Goal: Task Accomplishment & Management: Manage account settings

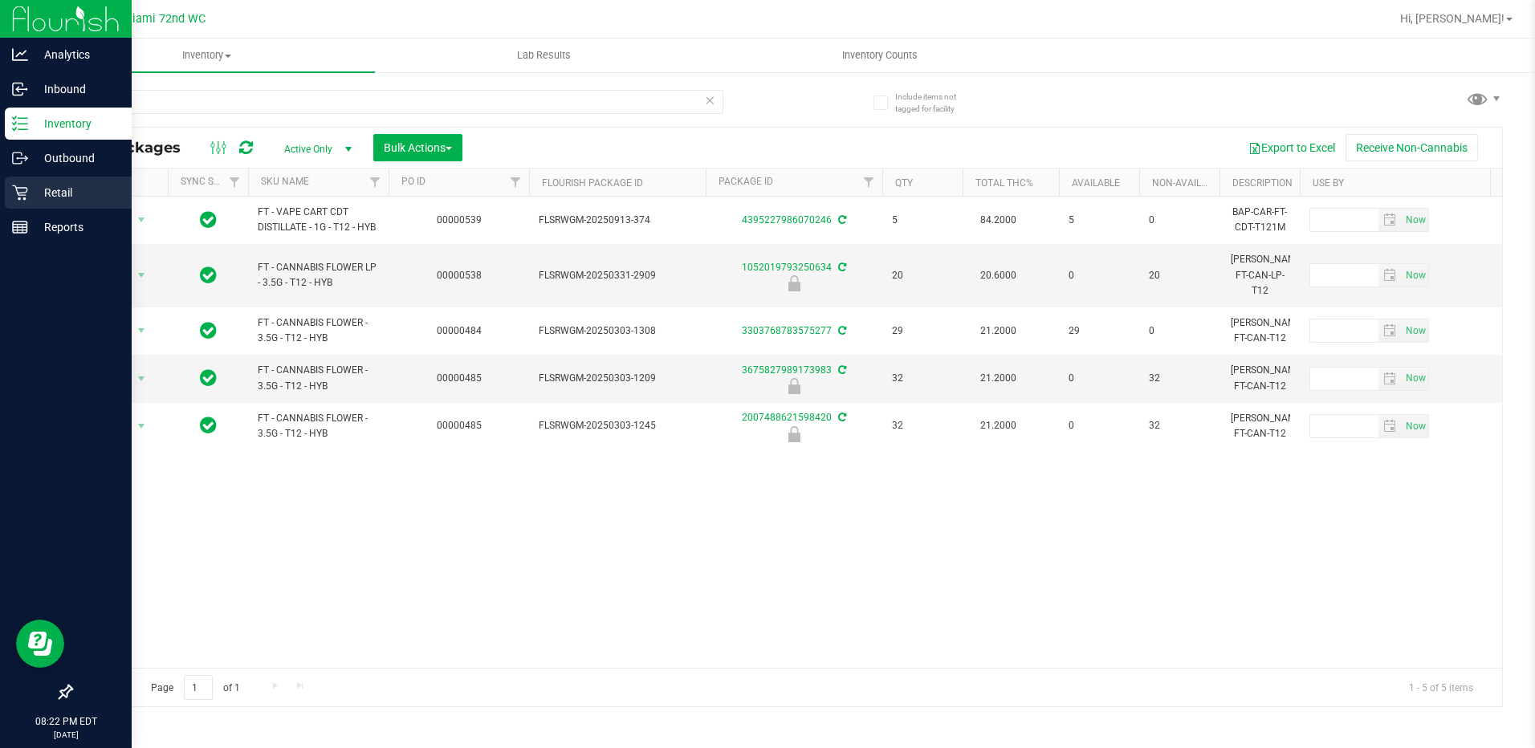
click at [41, 199] on p "Retail" at bounding box center [76, 192] width 96 height 19
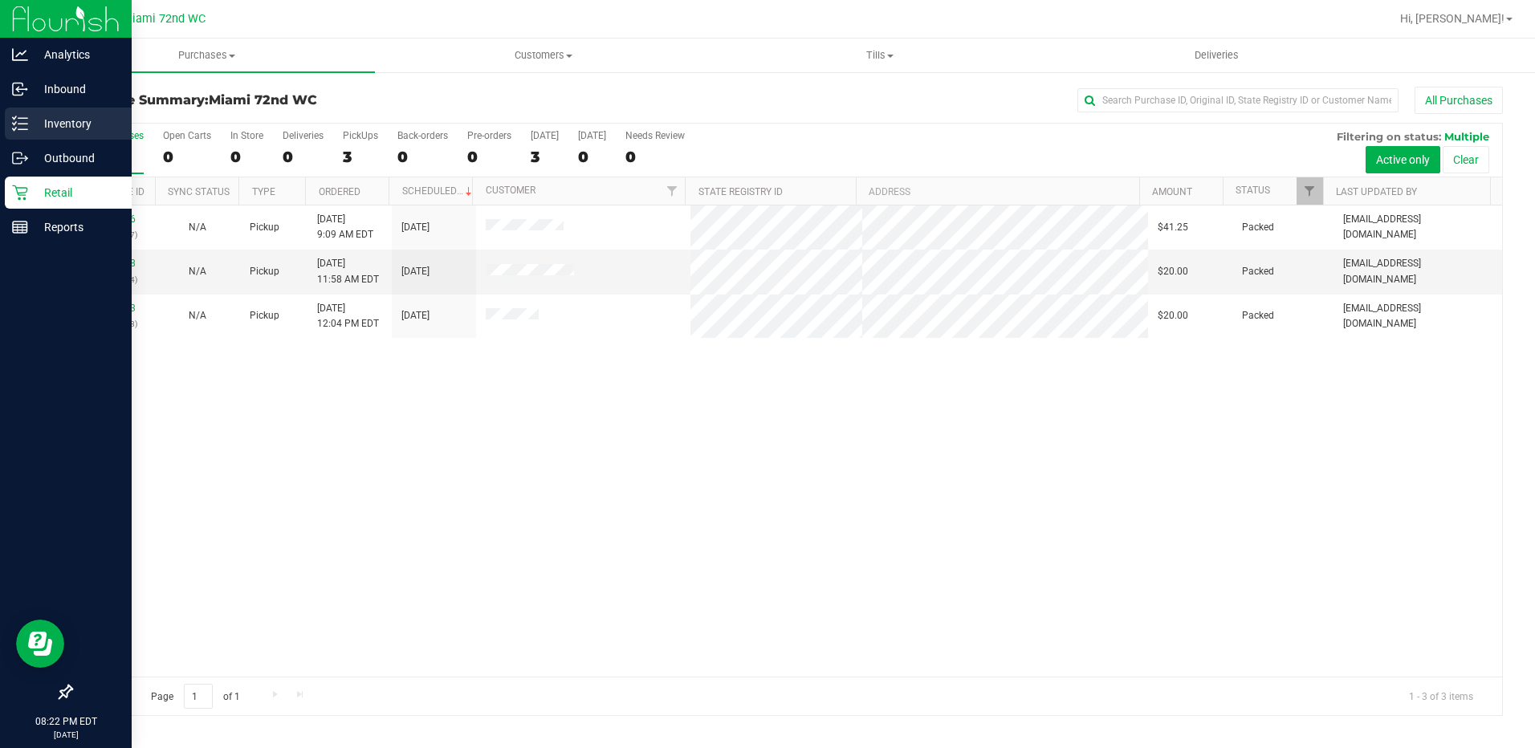
click at [24, 129] on line at bounding box center [22, 129] width 9 height 0
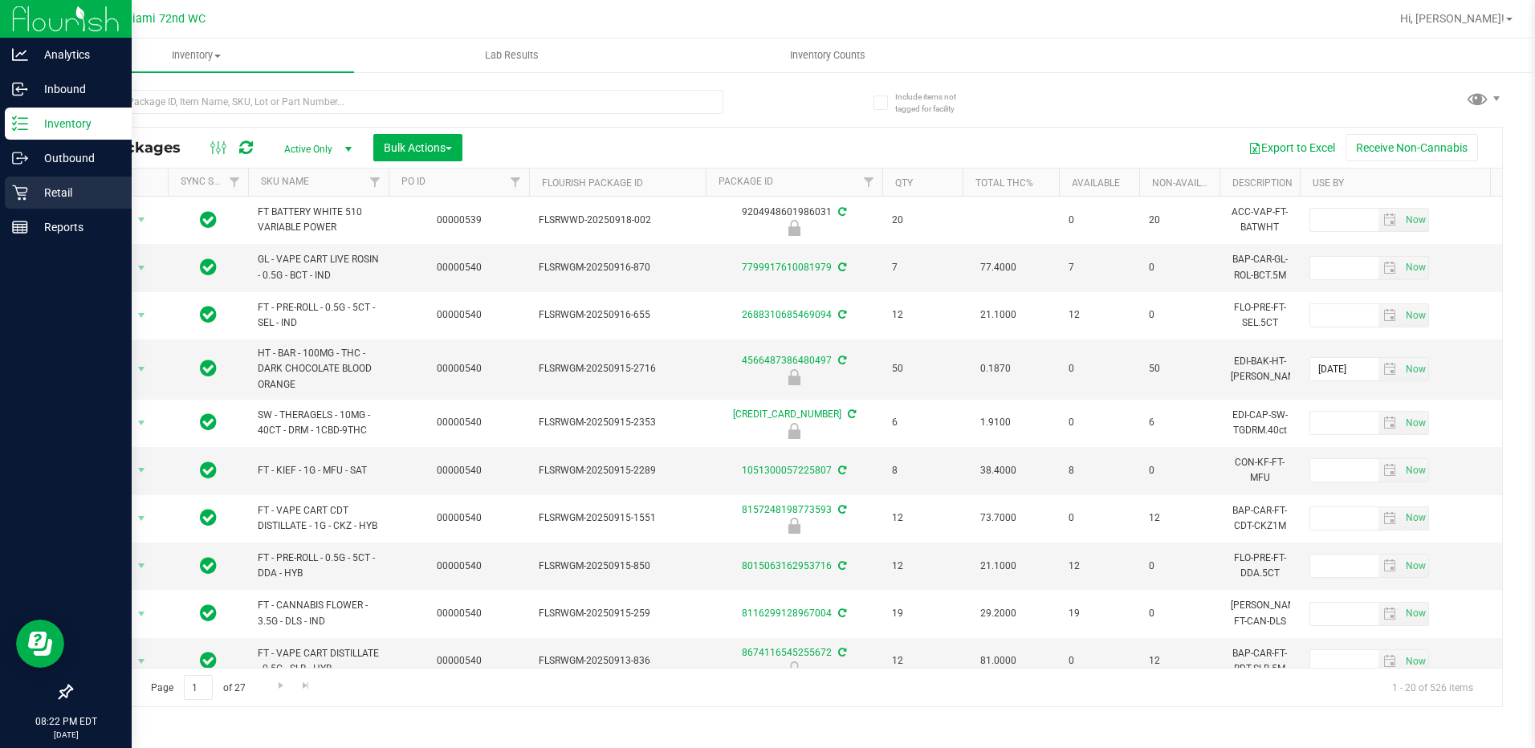
click at [27, 190] on icon at bounding box center [19, 193] width 15 height 15
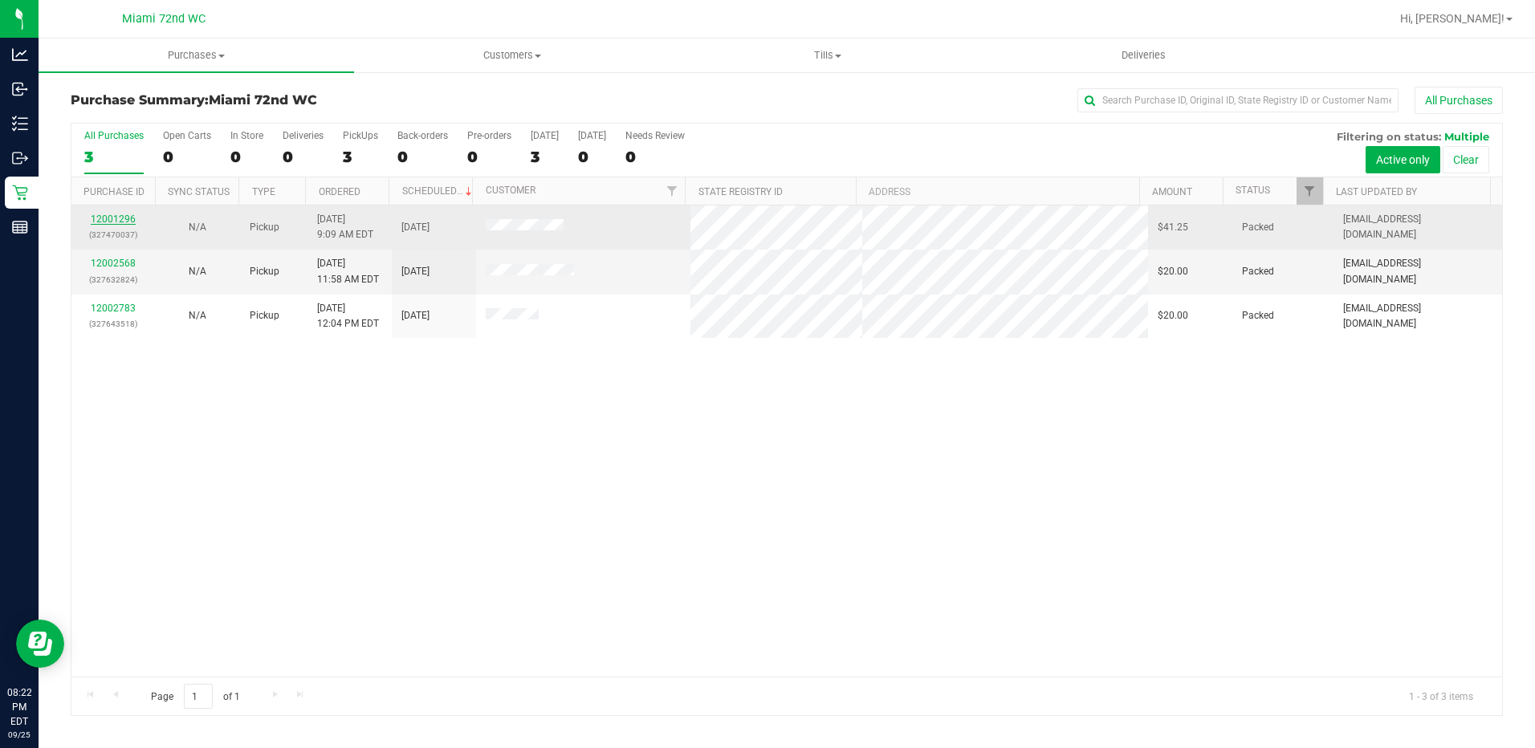
click at [125, 220] on link "12001296" at bounding box center [113, 219] width 45 height 11
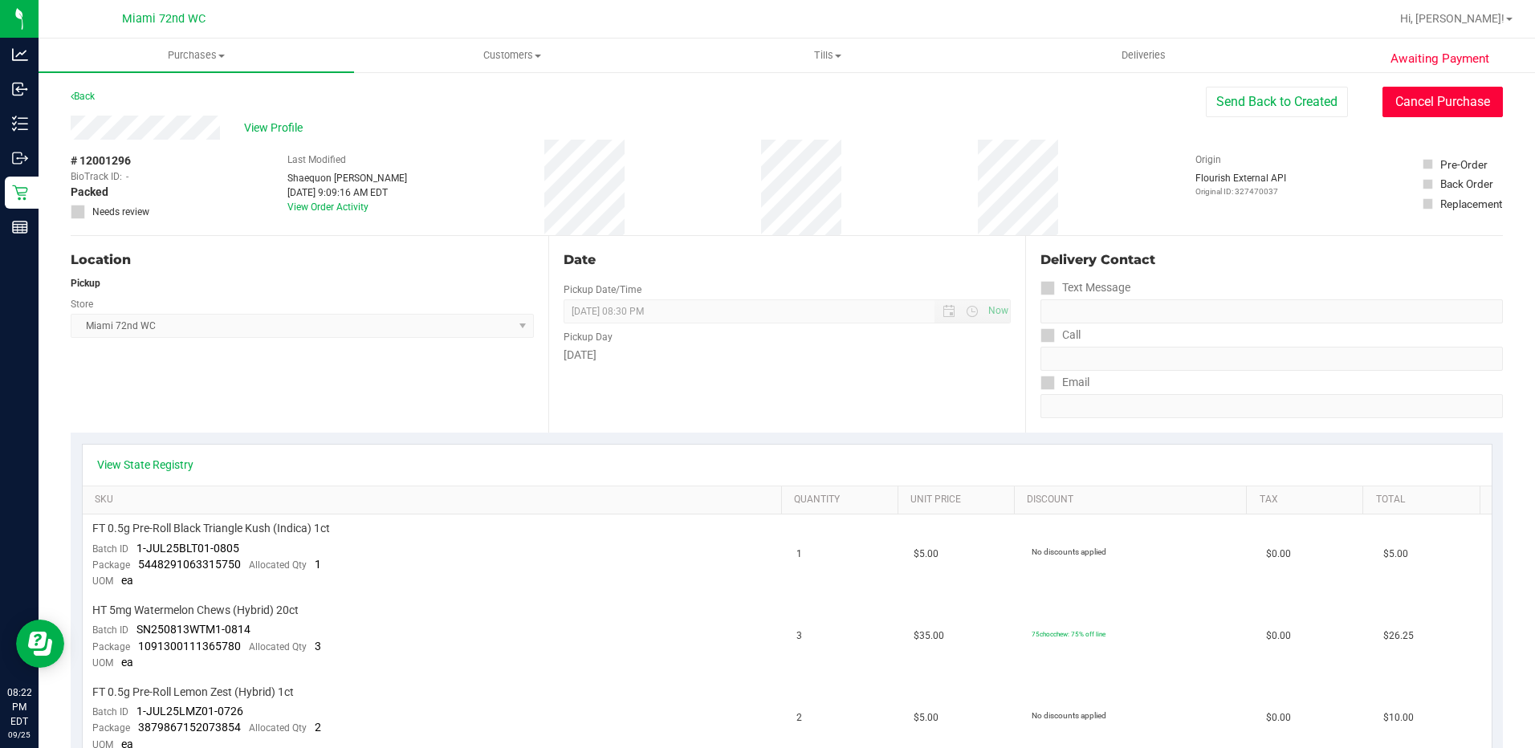
click at [1426, 115] on button "Cancel Purchase" at bounding box center [1443, 102] width 120 height 31
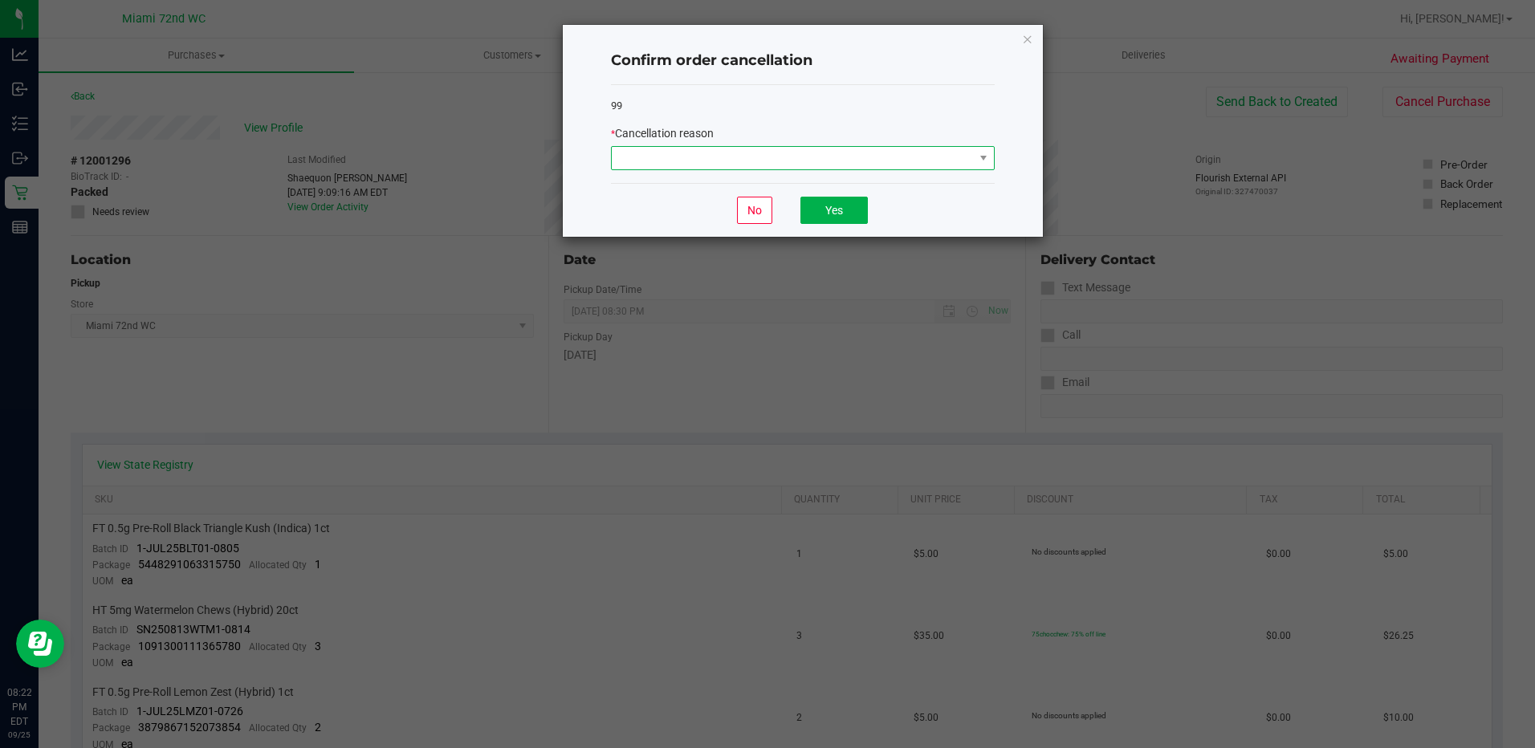
click at [846, 150] on span at bounding box center [793, 158] width 362 height 22
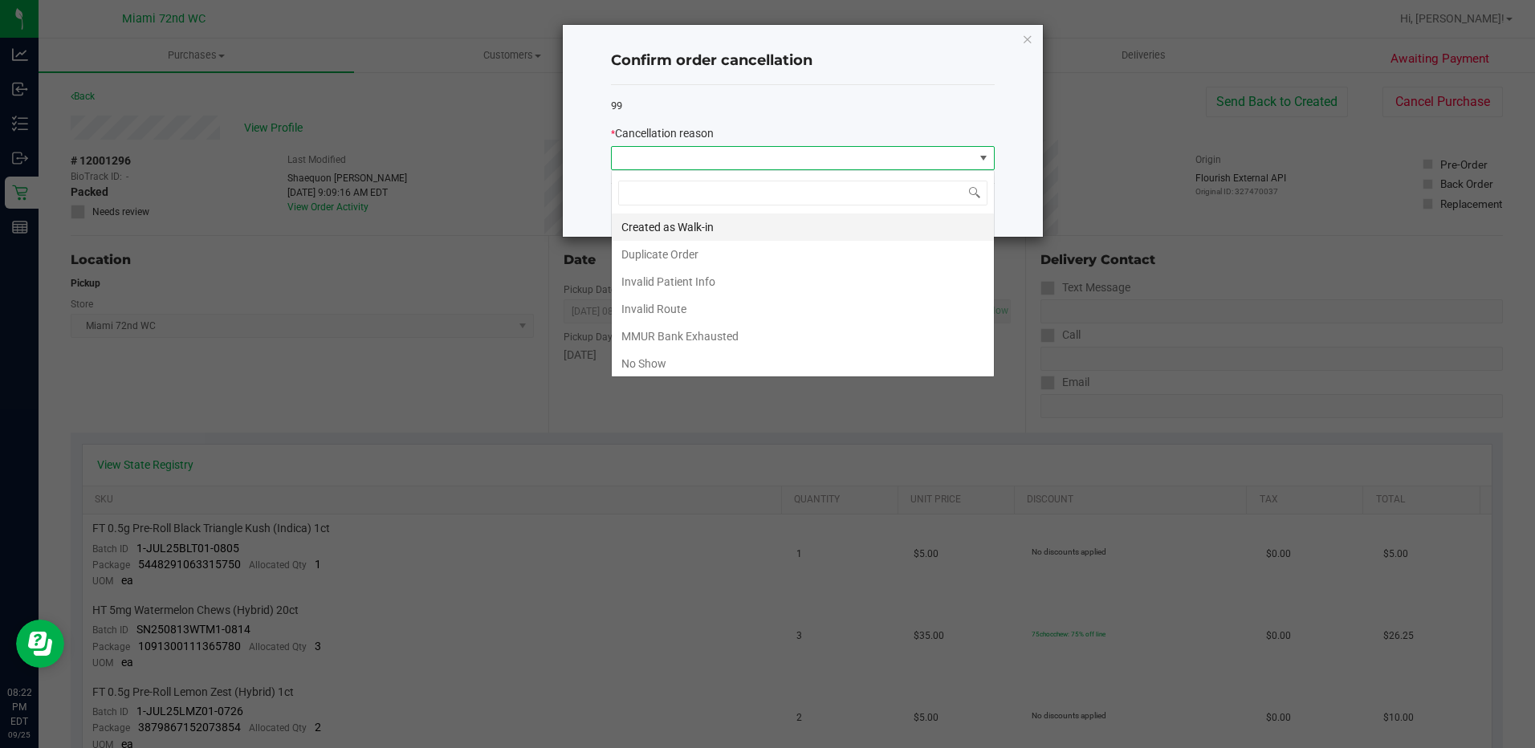
scroll to position [24, 384]
click at [739, 364] on li "No Show" at bounding box center [803, 363] width 382 height 27
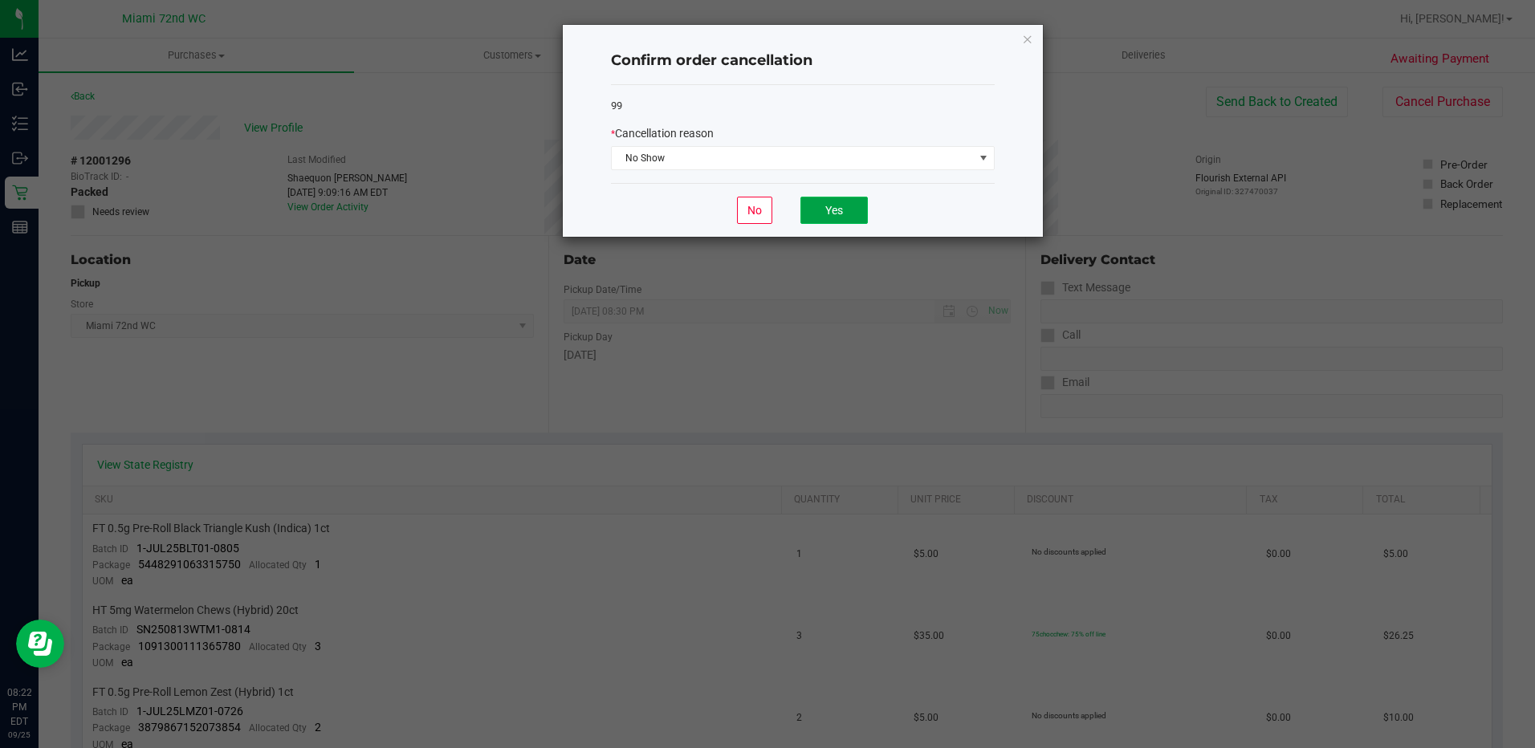
click at [861, 202] on button "Yes" at bounding box center [834, 210] width 67 height 27
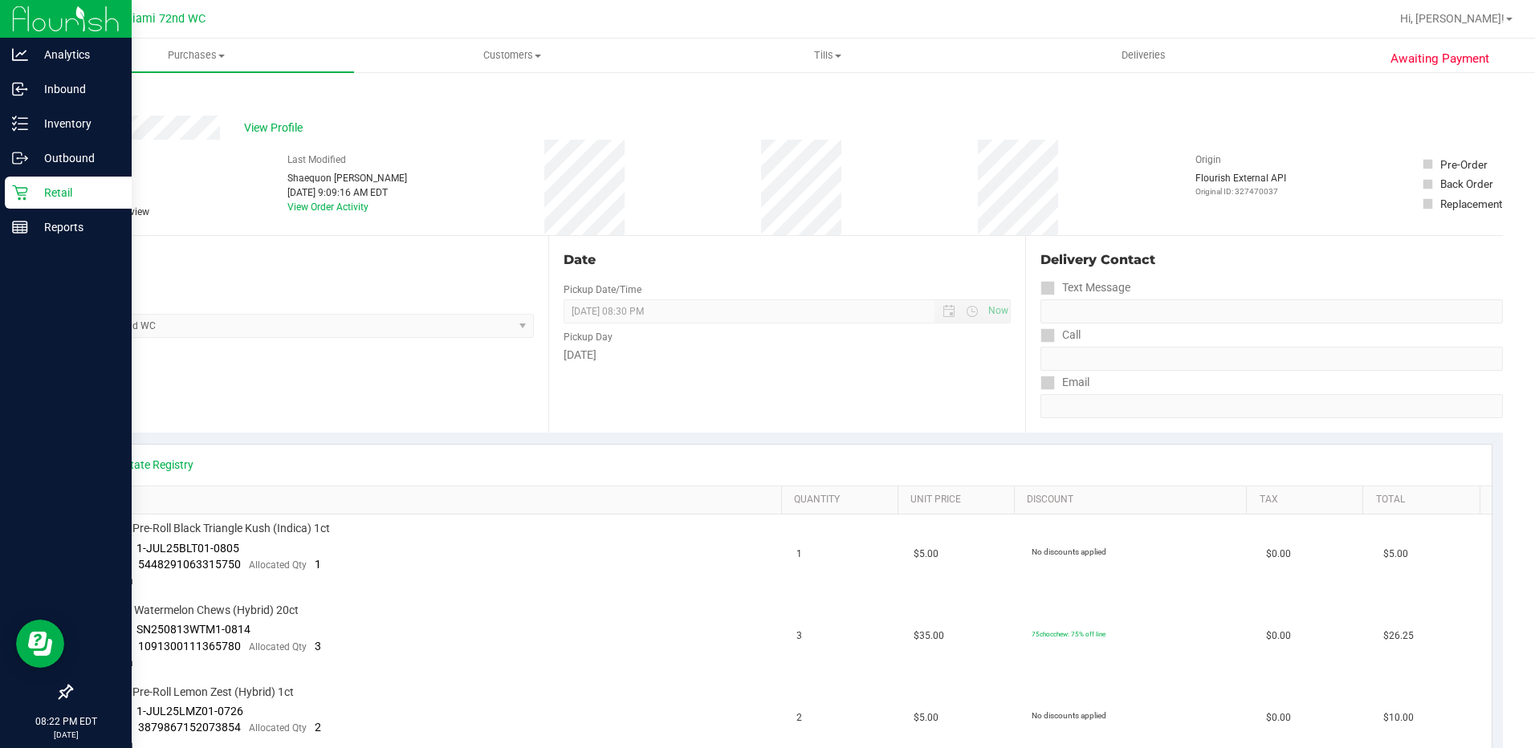
click at [26, 195] on icon at bounding box center [19, 193] width 15 height 15
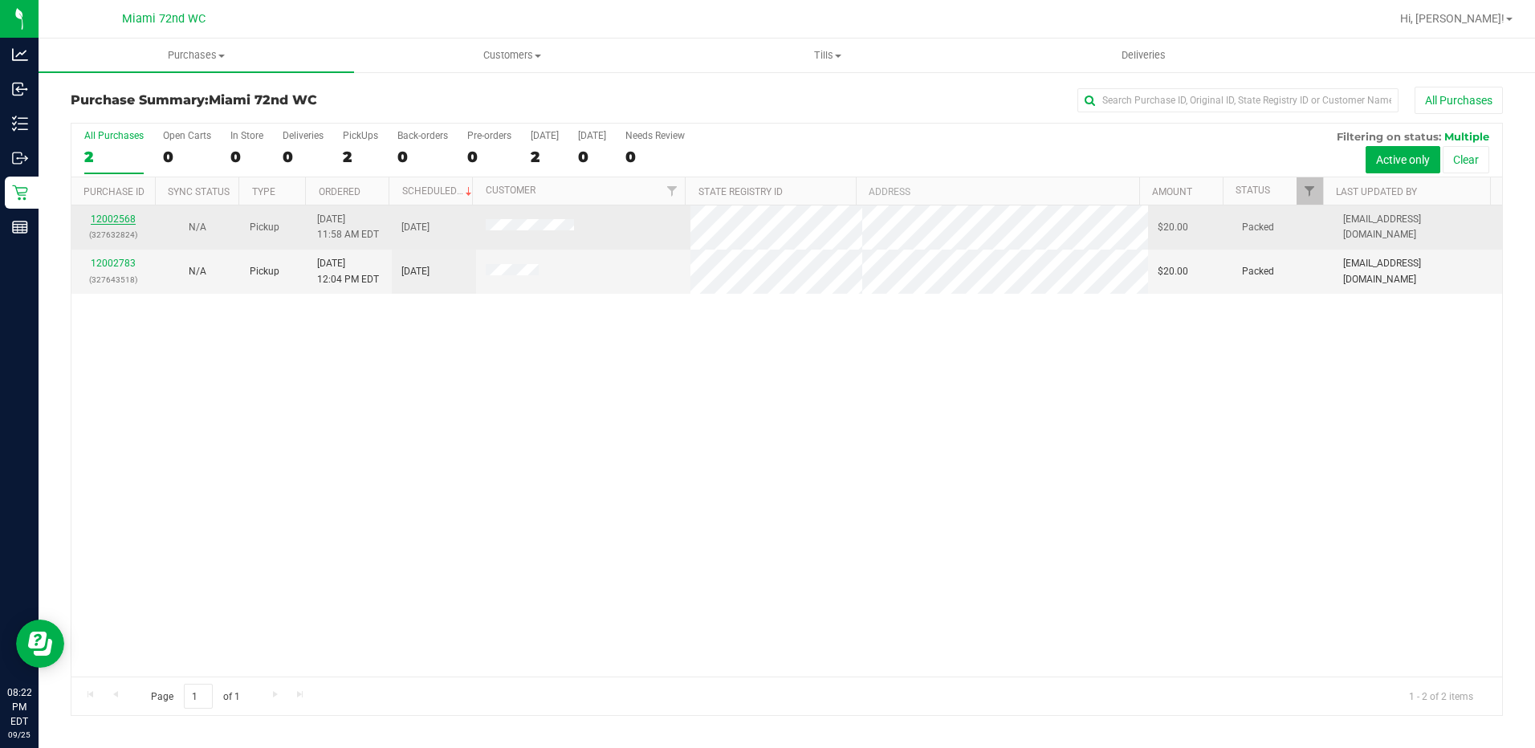
click at [127, 221] on link "12002568" at bounding box center [113, 219] width 45 height 11
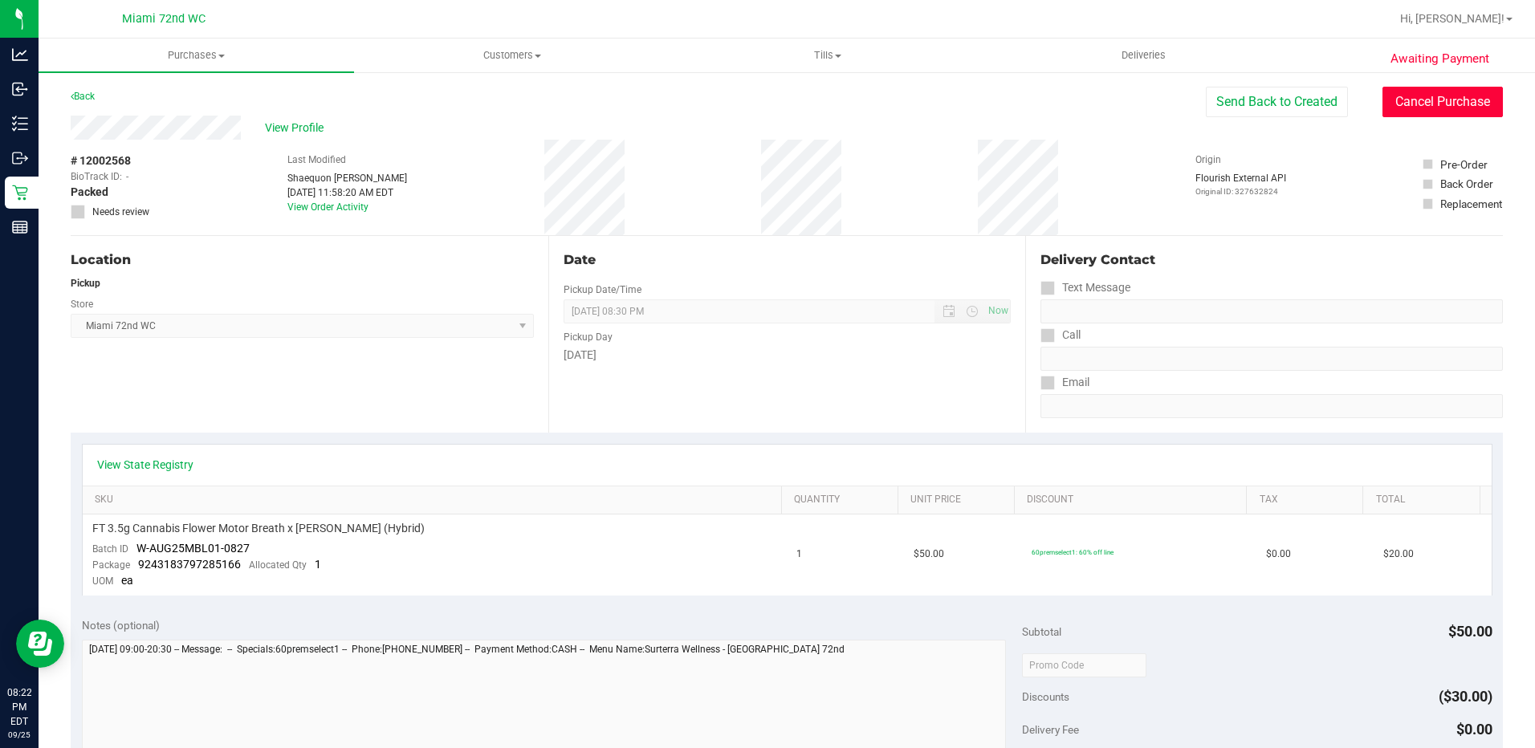
click at [1475, 100] on button "Cancel Purchase" at bounding box center [1443, 102] width 120 height 31
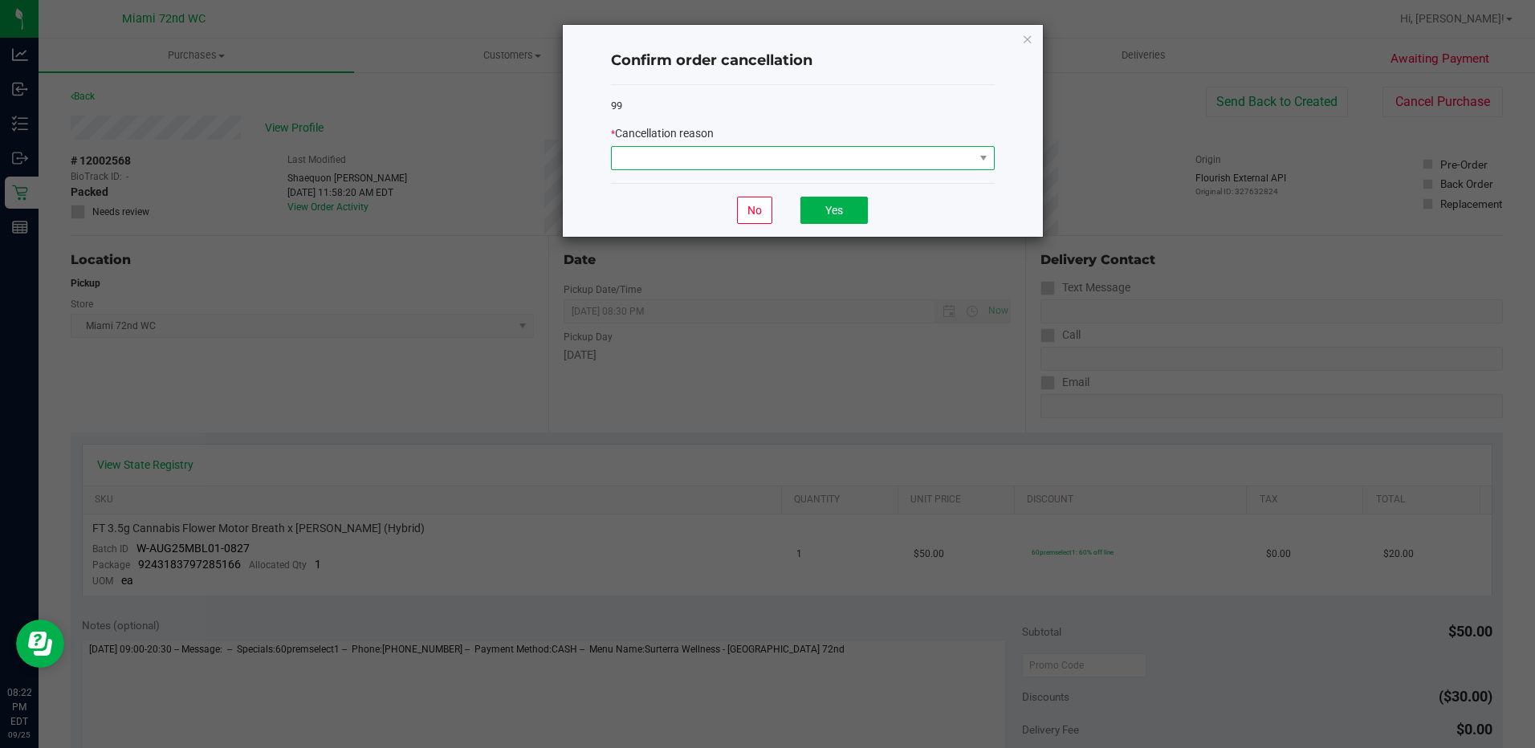
click at [899, 150] on span at bounding box center [793, 158] width 362 height 22
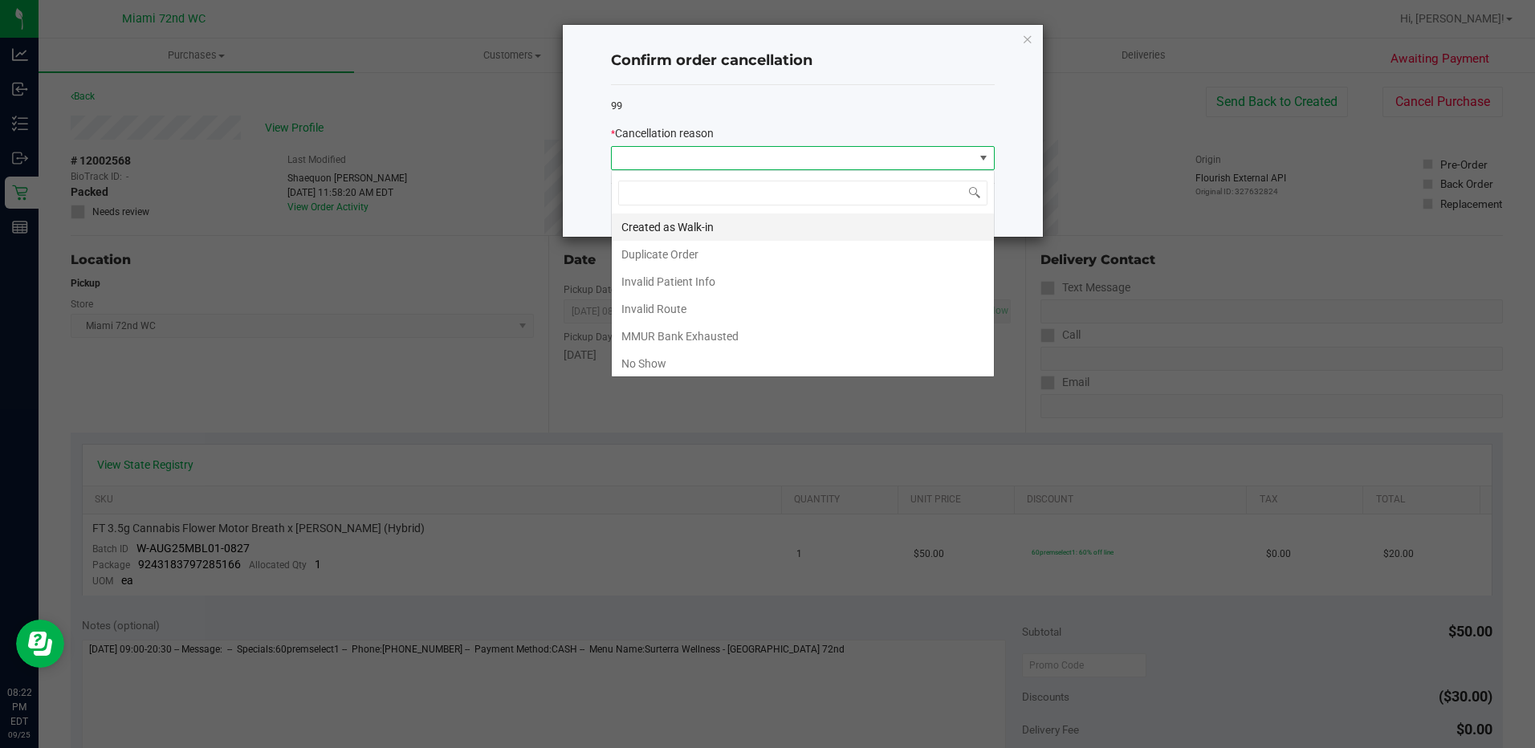
scroll to position [24, 384]
click at [732, 357] on li "No Show" at bounding box center [803, 363] width 382 height 27
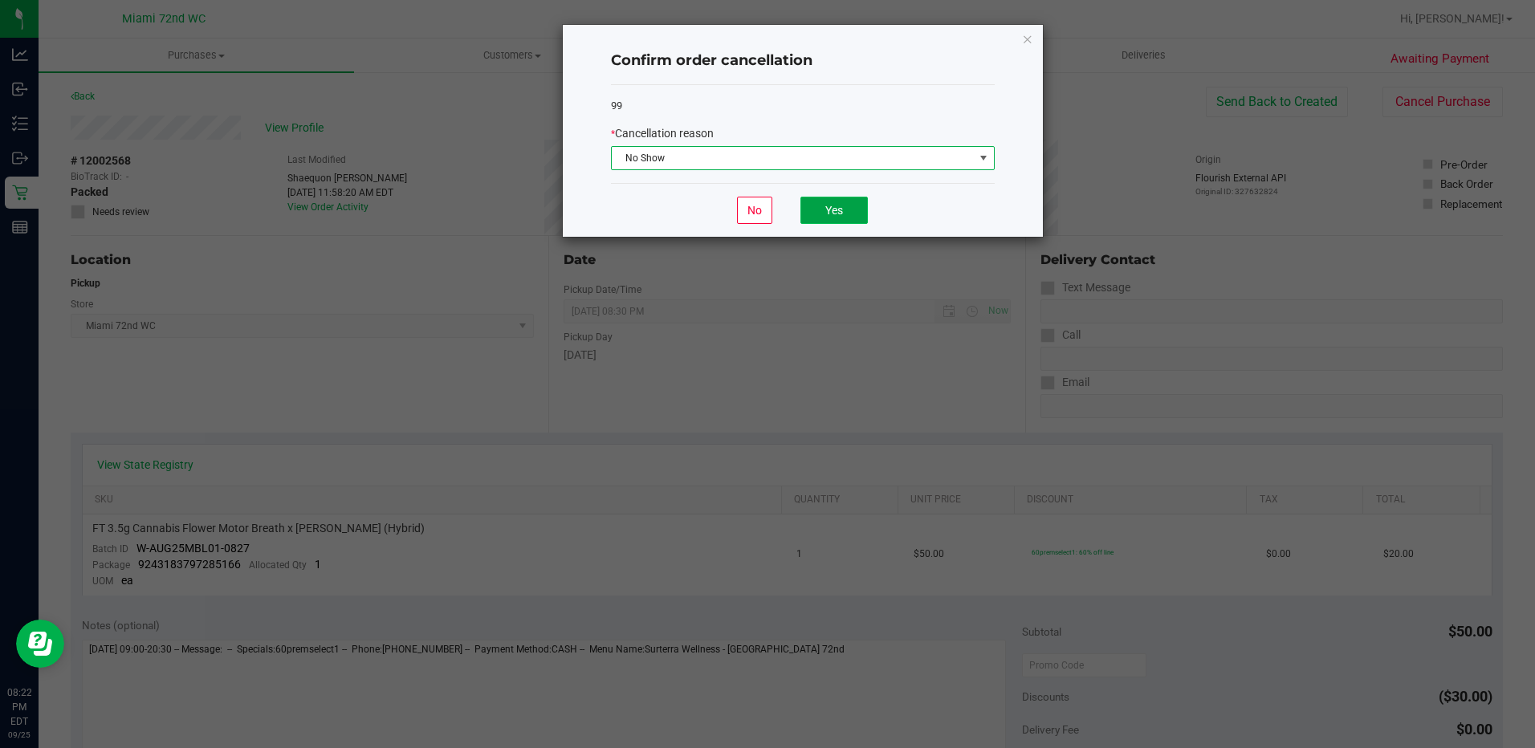
click at [834, 215] on button "Yes" at bounding box center [834, 210] width 67 height 27
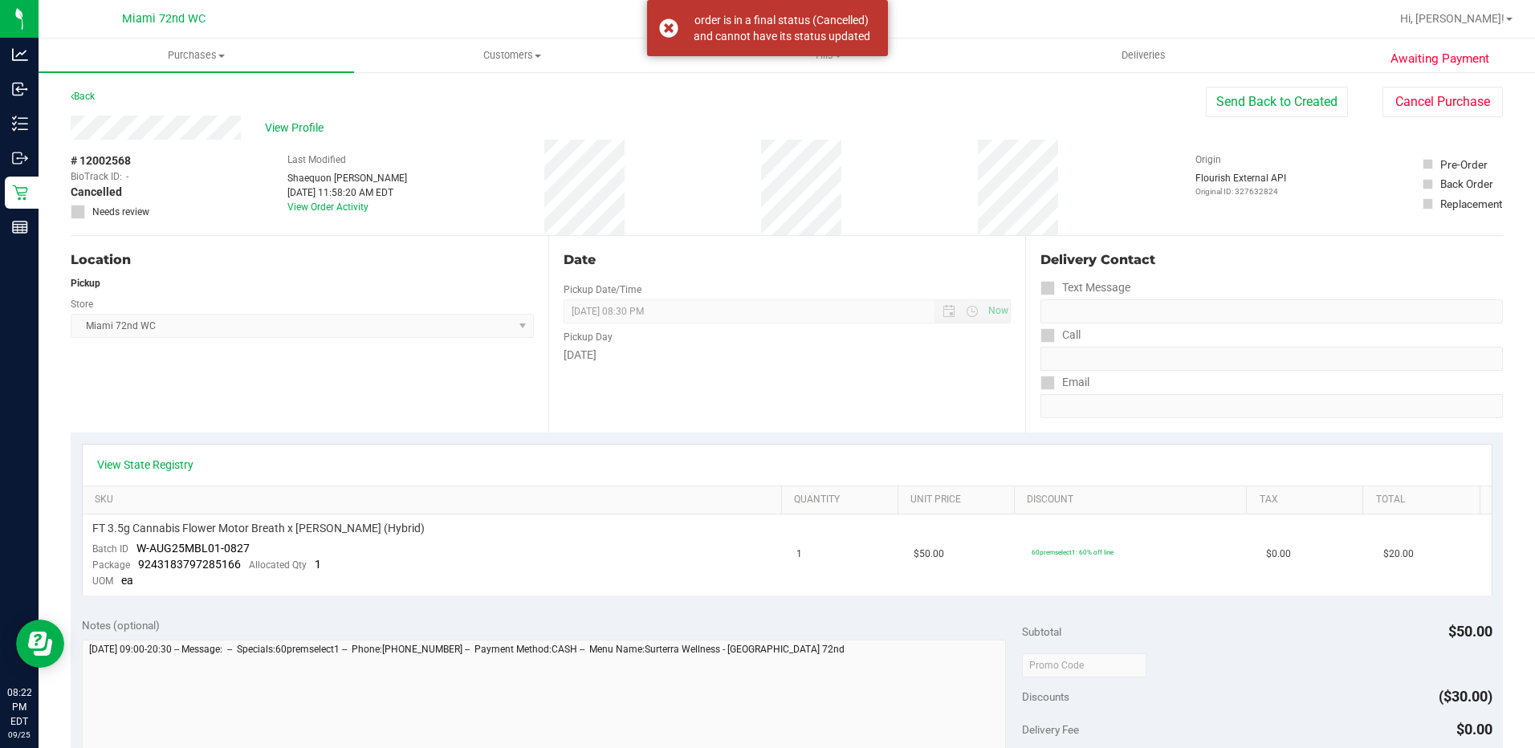
click at [328, 232] on div "Last Modified [PERSON_NAME] [DATE] 11:58:20 AM EDT View Order Activity" at bounding box center [347, 188] width 120 height 96
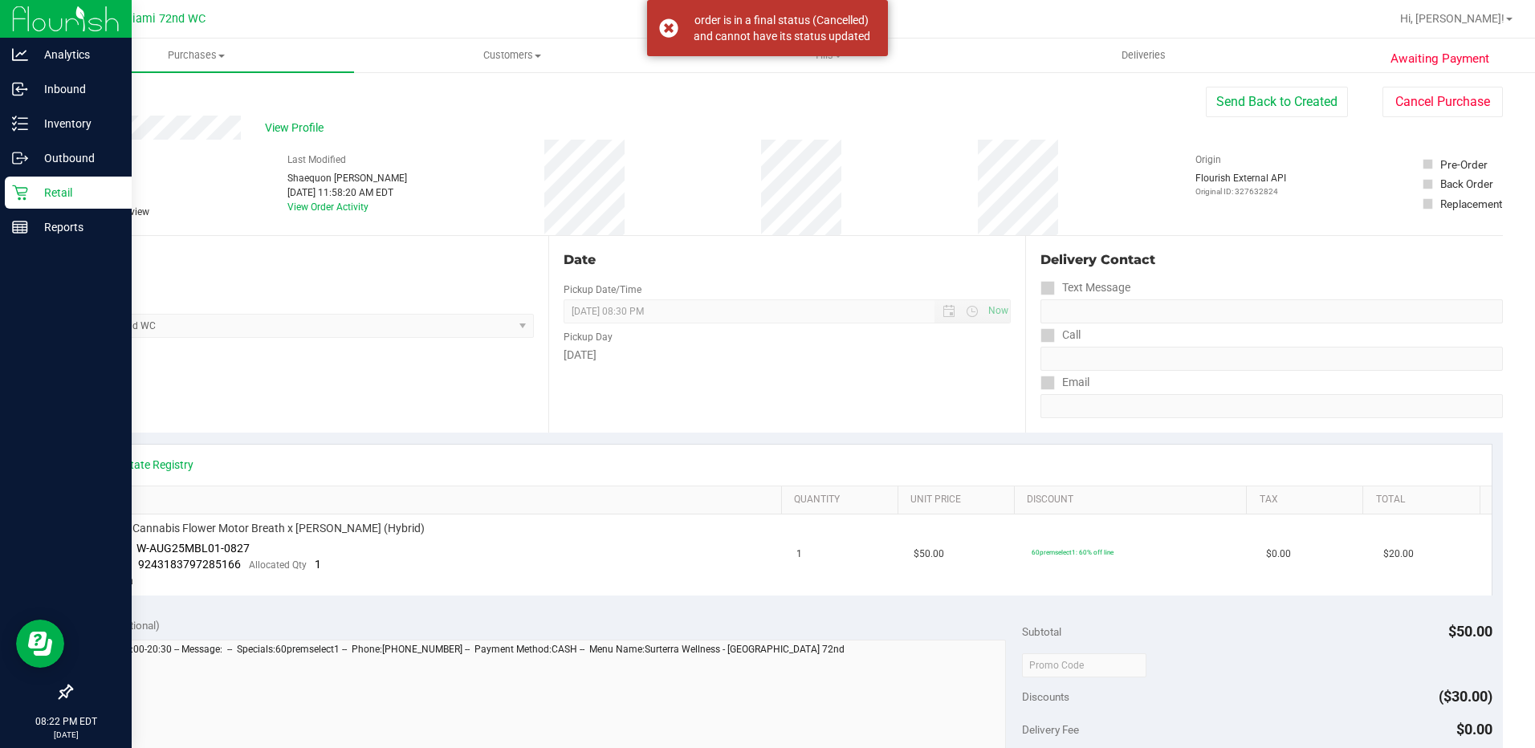
click at [0, 192] on html "Analytics Inbound Inventory Outbound Retail Reports 08:22 PM EDT [DATE] 09/25 M…" at bounding box center [767, 374] width 1535 height 748
click at [13, 190] on icon at bounding box center [20, 193] width 16 height 16
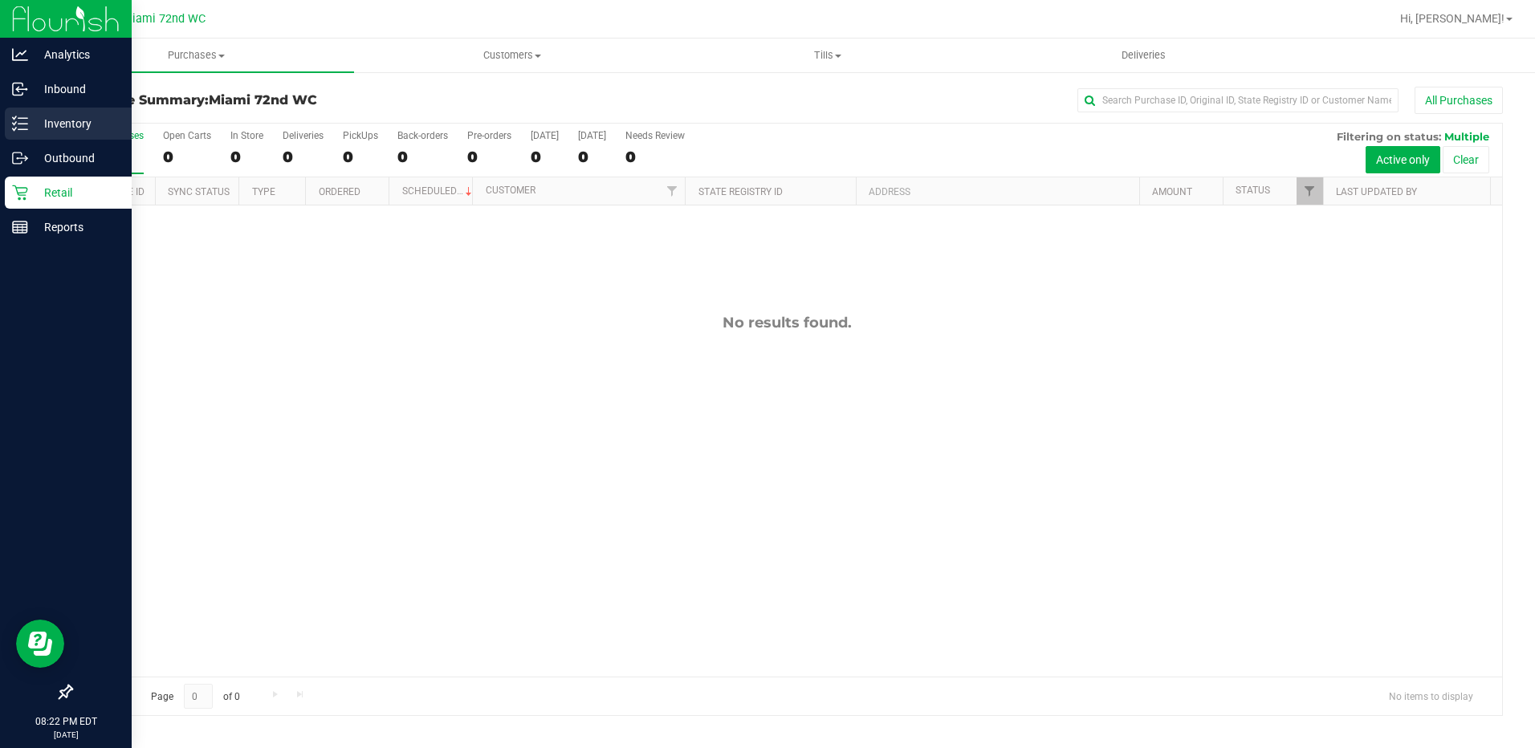
click at [20, 135] on div "Inventory" at bounding box center [68, 124] width 127 height 32
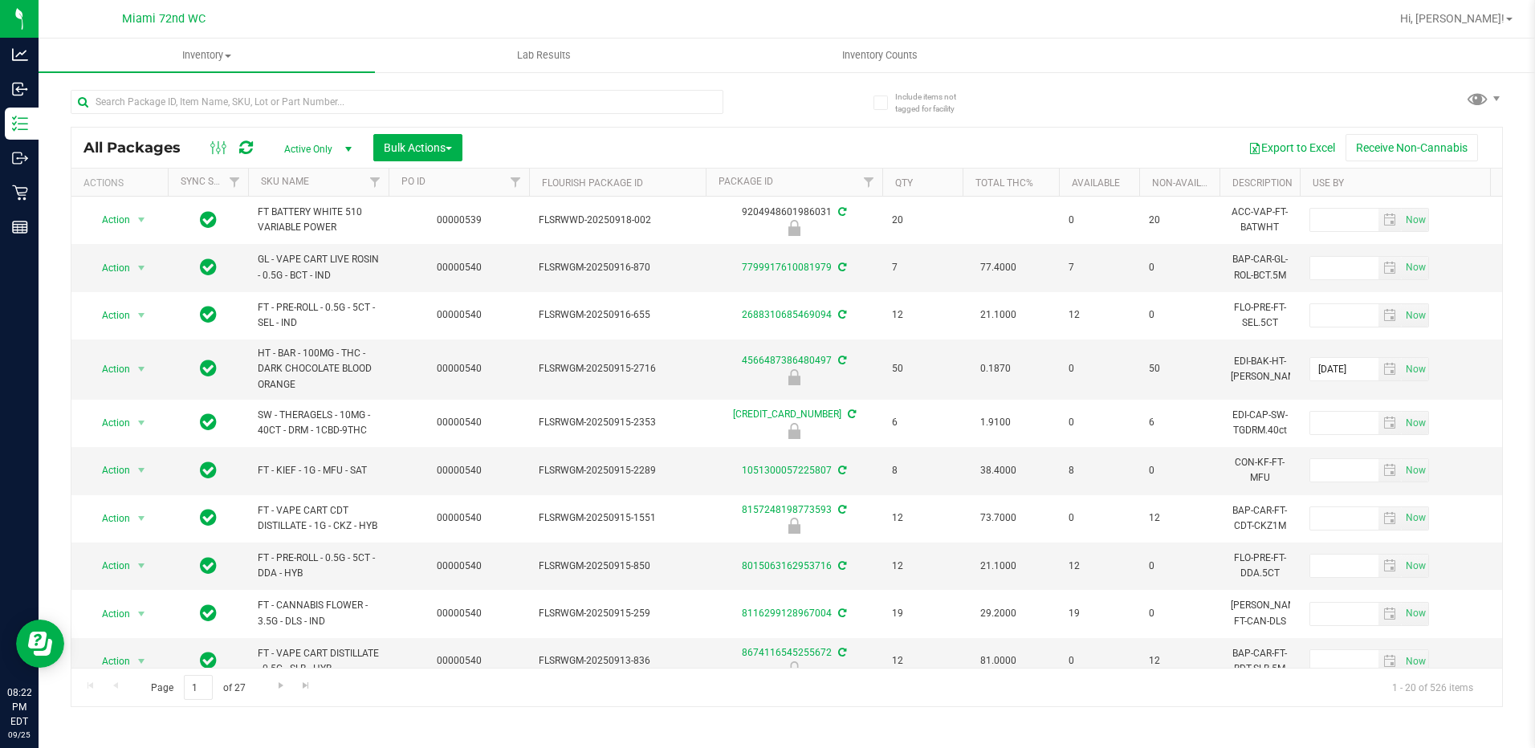
click at [333, 187] on th "SKU Name" at bounding box center [318, 183] width 141 height 28
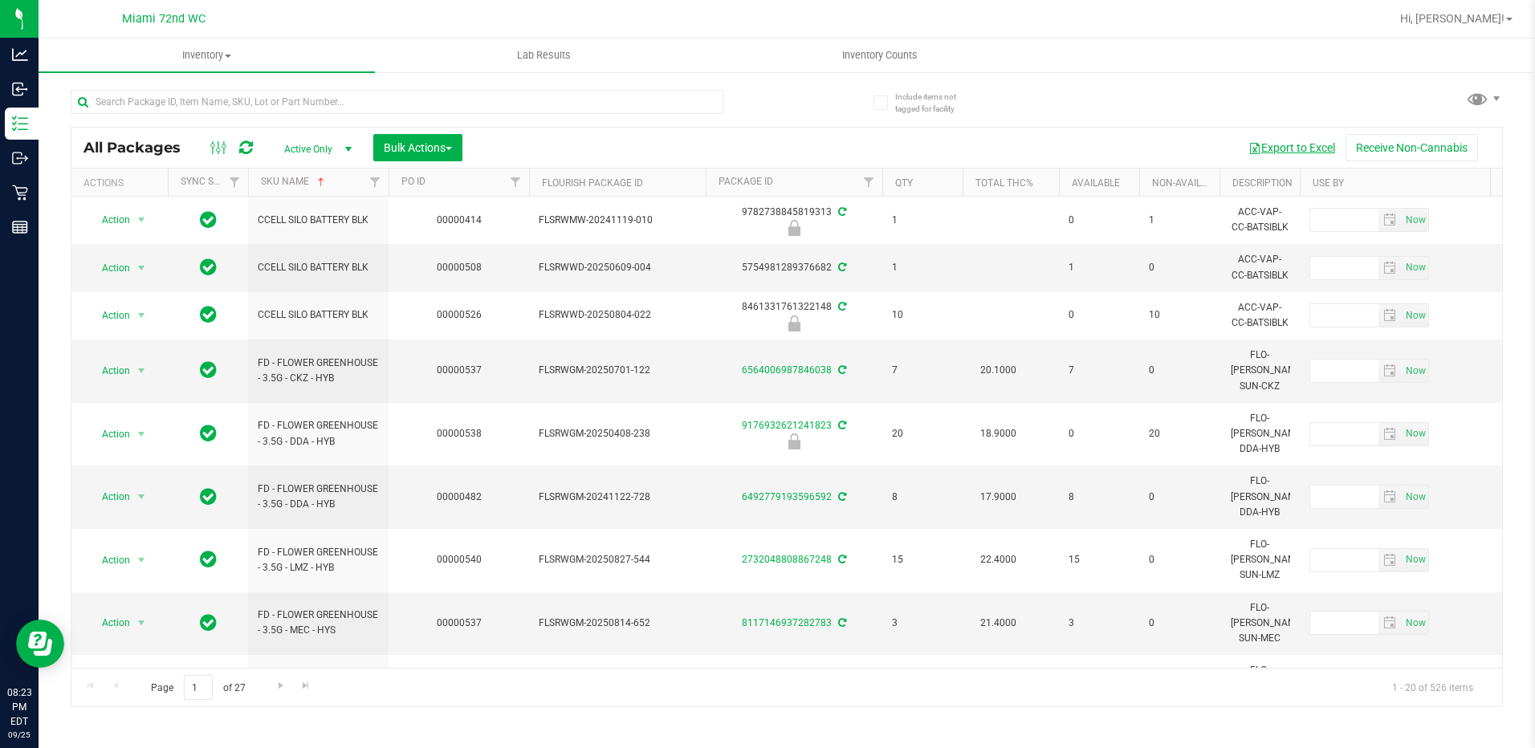
click at [1286, 140] on button "Export to Excel" at bounding box center [1292, 147] width 108 height 27
click at [839, 63] on uib-tab-heading "Inventory Counts" at bounding box center [880, 55] width 335 height 32
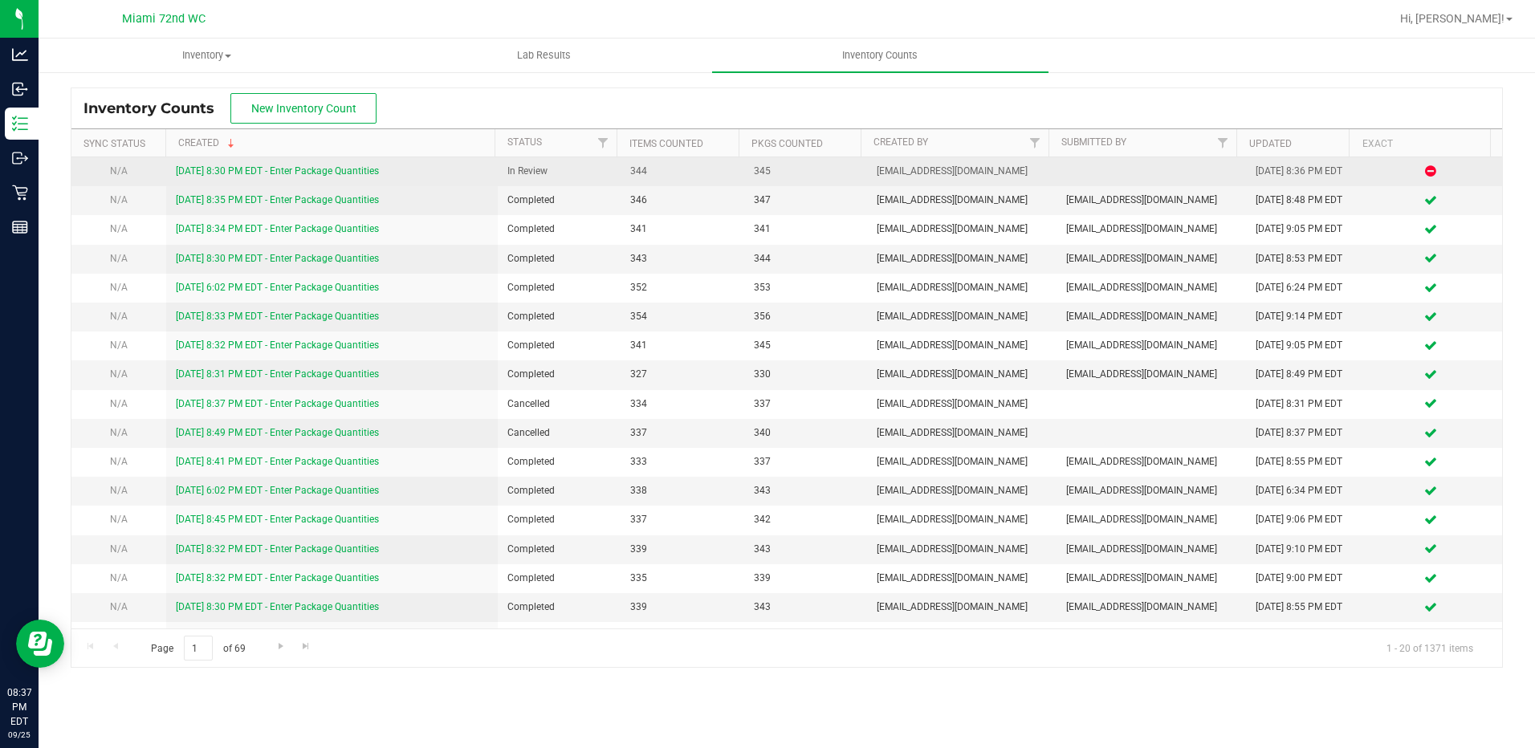
click at [326, 175] on link "[DATE] 8:30 PM EDT - Enter Package Quantities" at bounding box center [277, 170] width 203 height 11
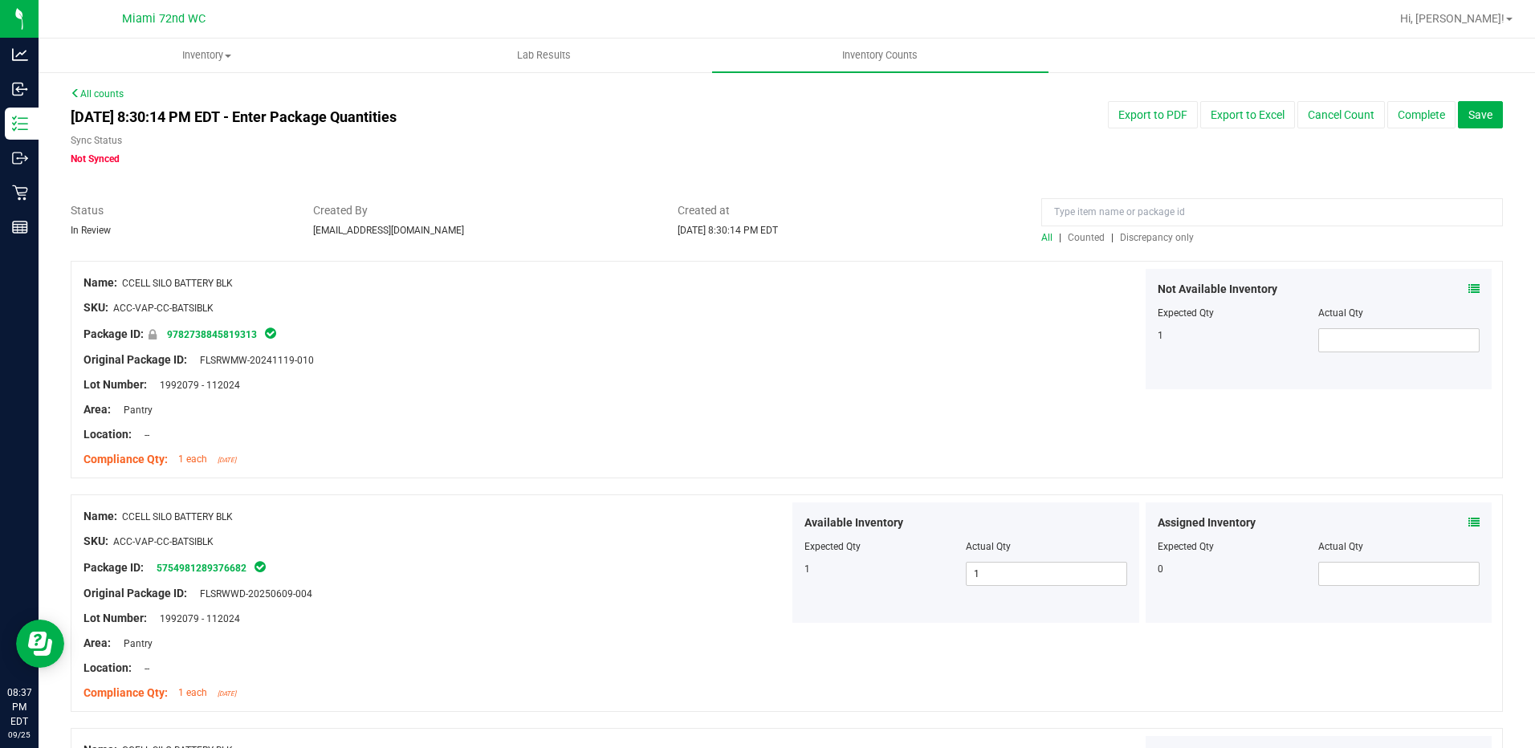
click at [1152, 236] on span "Discrepancy only" at bounding box center [1157, 237] width 74 height 11
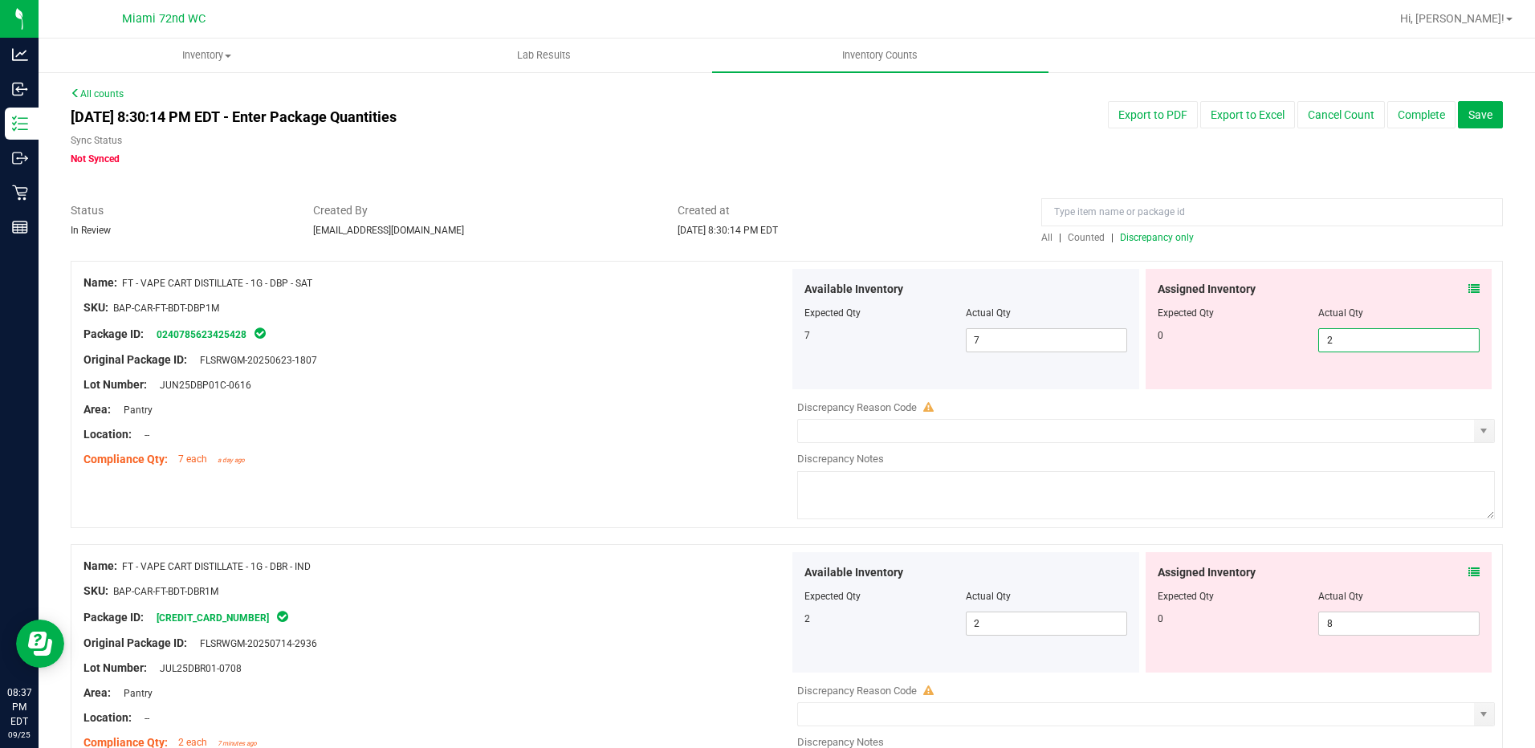
click at [1368, 343] on span "2 2" at bounding box center [1399, 340] width 161 height 24
click at [932, 323] on div at bounding box center [966, 324] width 323 height 8
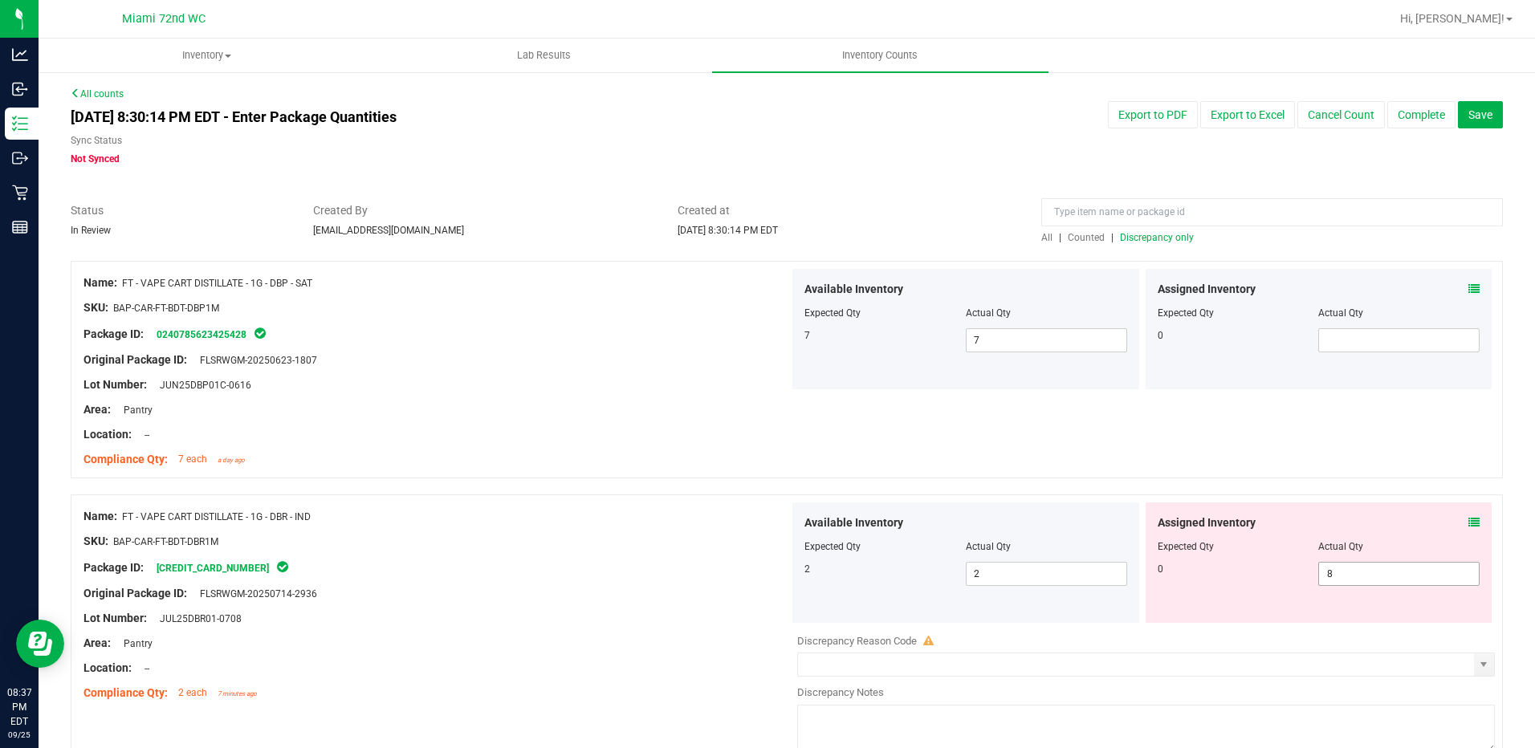
click at [1387, 581] on span "8 8" at bounding box center [1399, 574] width 161 height 24
click at [1380, 580] on input "text" at bounding box center [1399, 574] width 160 height 22
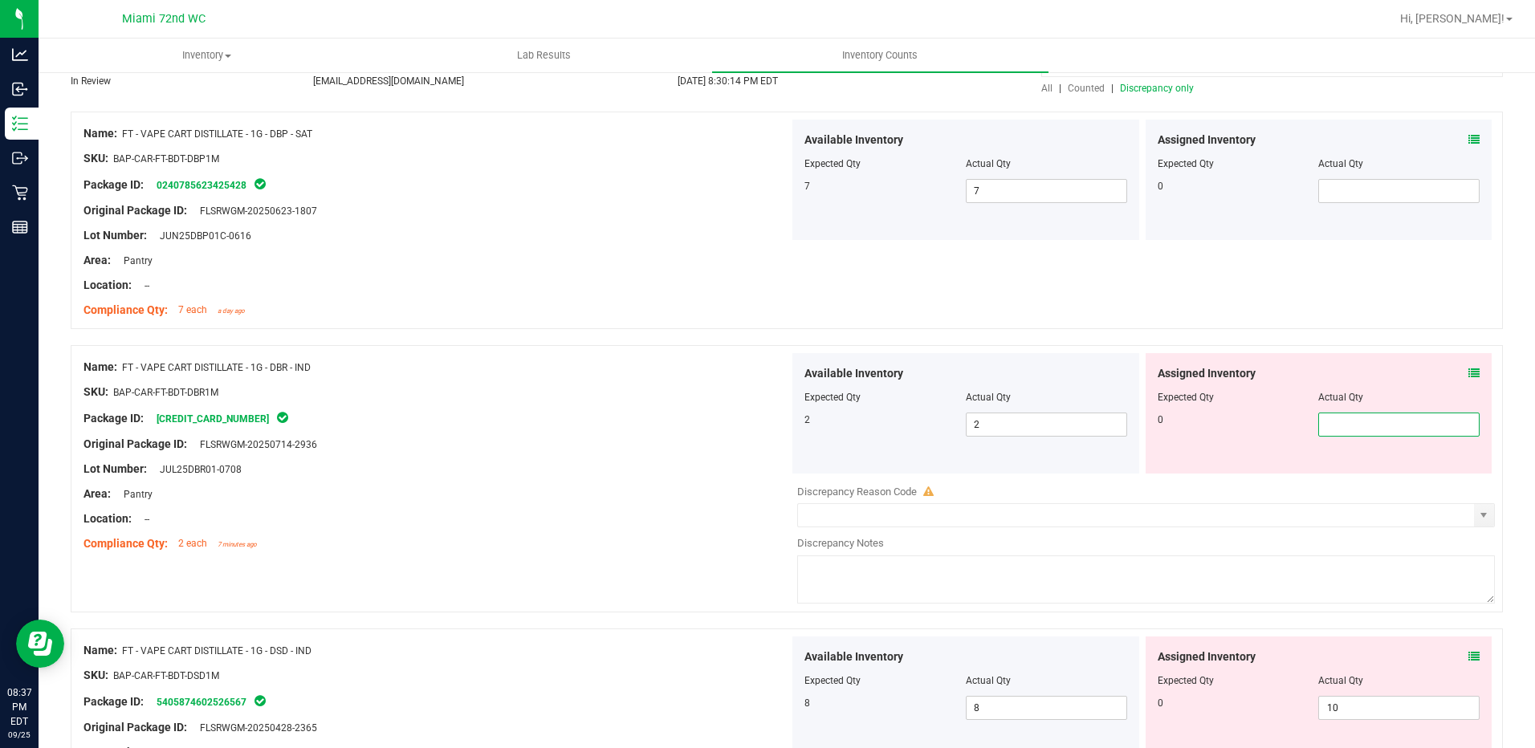
scroll to position [321, 0]
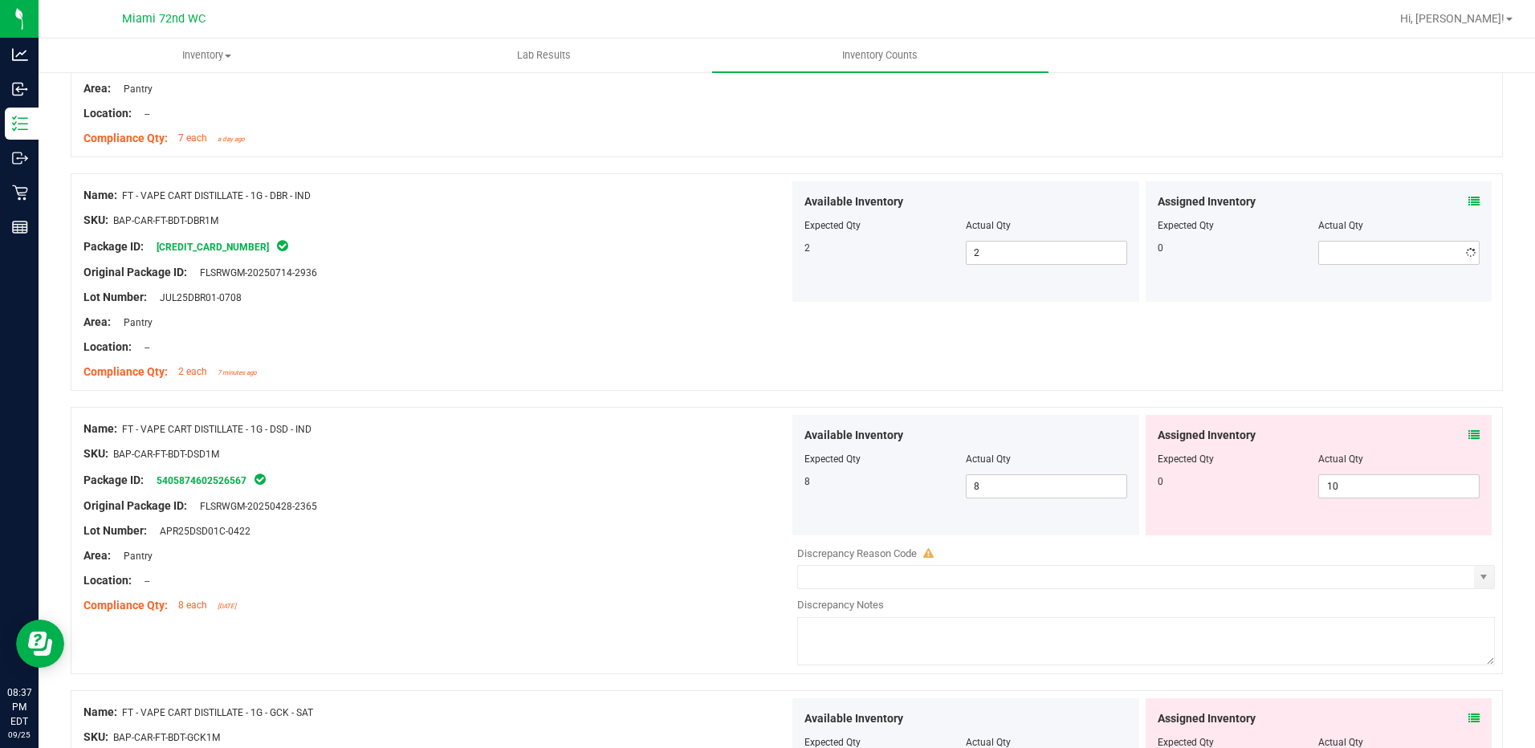
click at [1213, 475] on div "Assigned Inventory Expected Qty Actual Qty 0 10 10" at bounding box center [1319, 475] width 347 height 120
click at [1343, 487] on span "10 10" at bounding box center [1399, 487] width 161 height 24
click at [1343, 487] on input "10" at bounding box center [1399, 486] width 160 height 22
drag, startPoint x: 1181, startPoint y: 507, endPoint x: 1219, endPoint y: 575, distance: 78.0
click at [1185, 516] on div "Assigned Inventory Expected Qty Actual Qty 0" at bounding box center [1319, 475] width 347 height 120
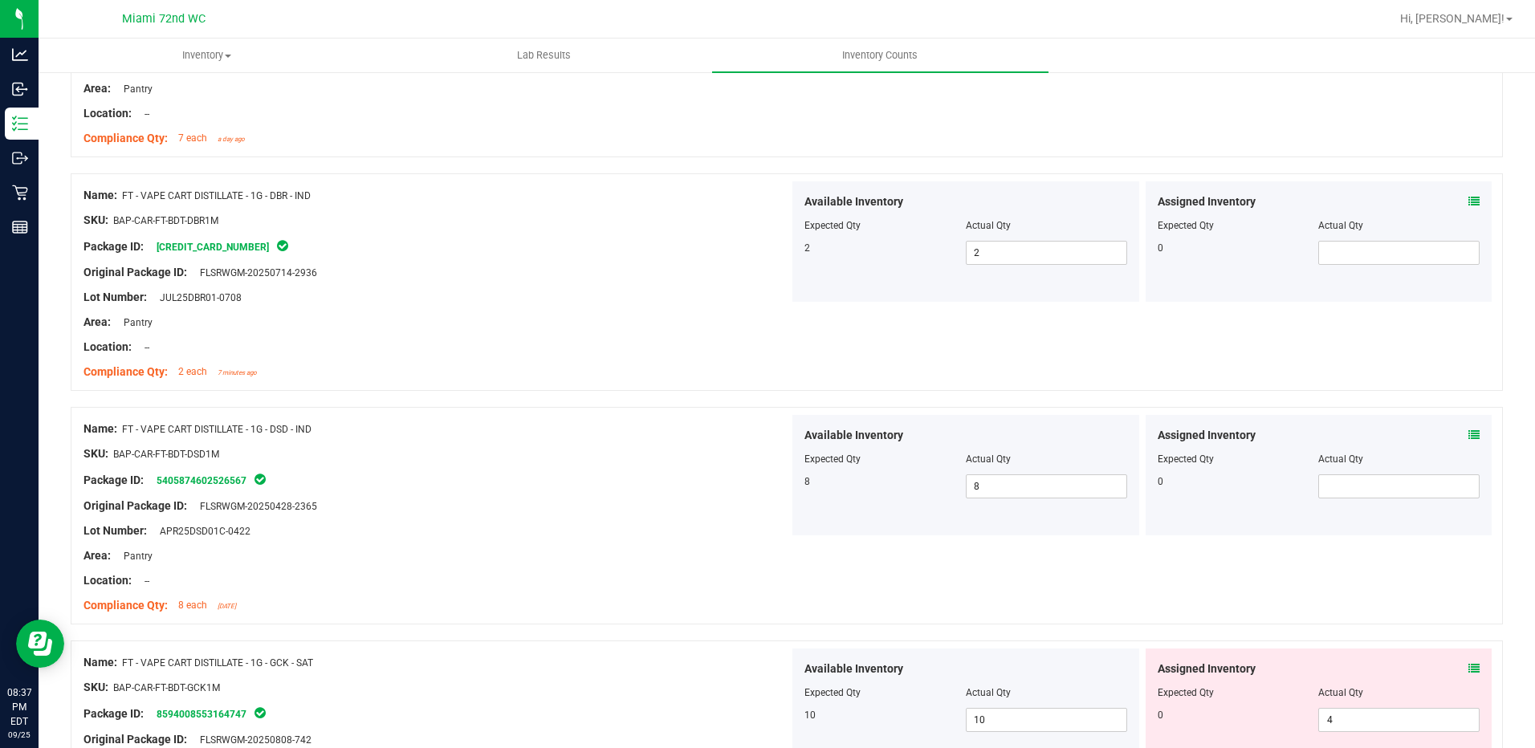
scroll to position [642, 0]
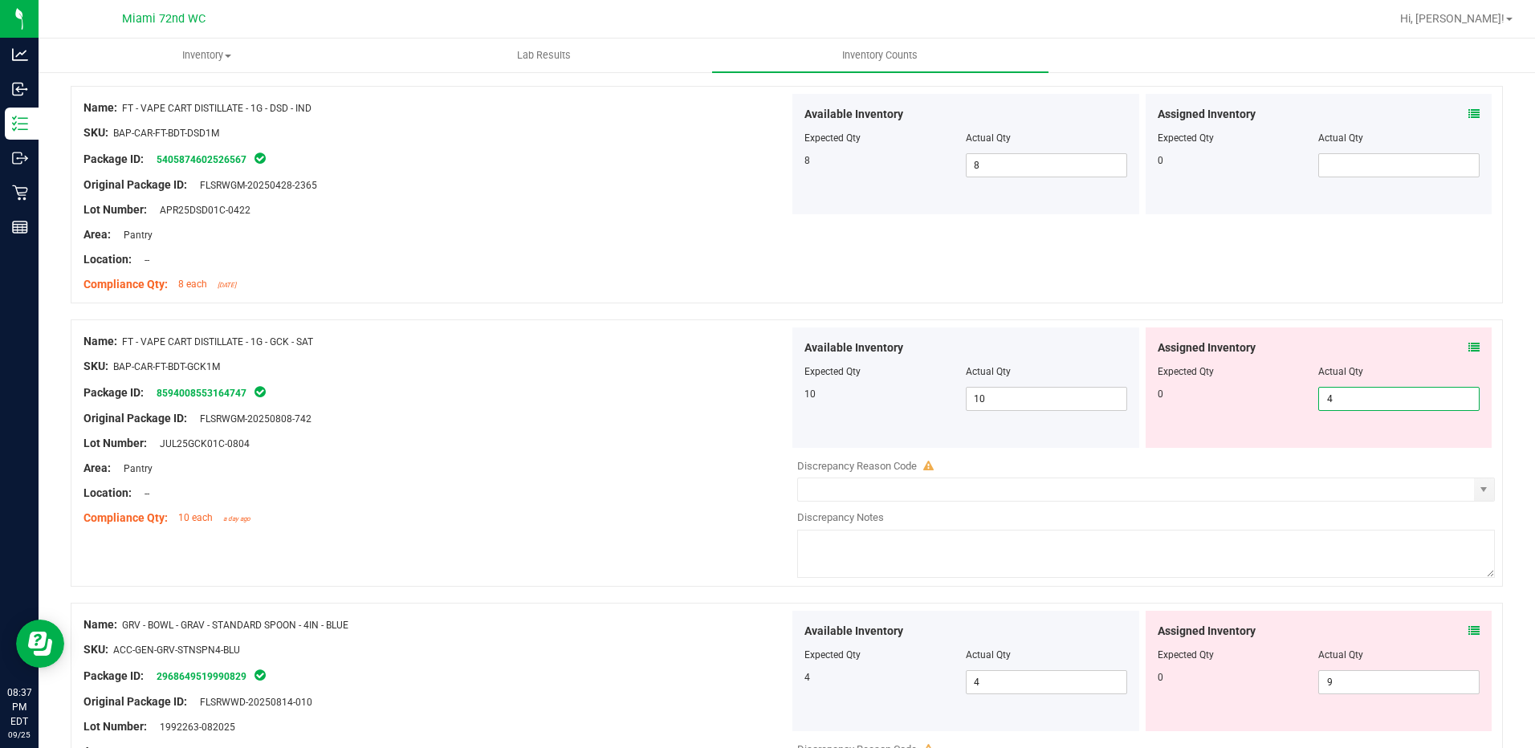
drag, startPoint x: 1330, startPoint y: 399, endPoint x: 1271, endPoint y: 406, distance: 59.0
click at [1271, 406] on div "0 4 4" at bounding box center [1319, 399] width 323 height 24
click at [1246, 440] on div "Assigned Inventory Expected Qty Actual Qty 0" at bounding box center [1319, 388] width 347 height 120
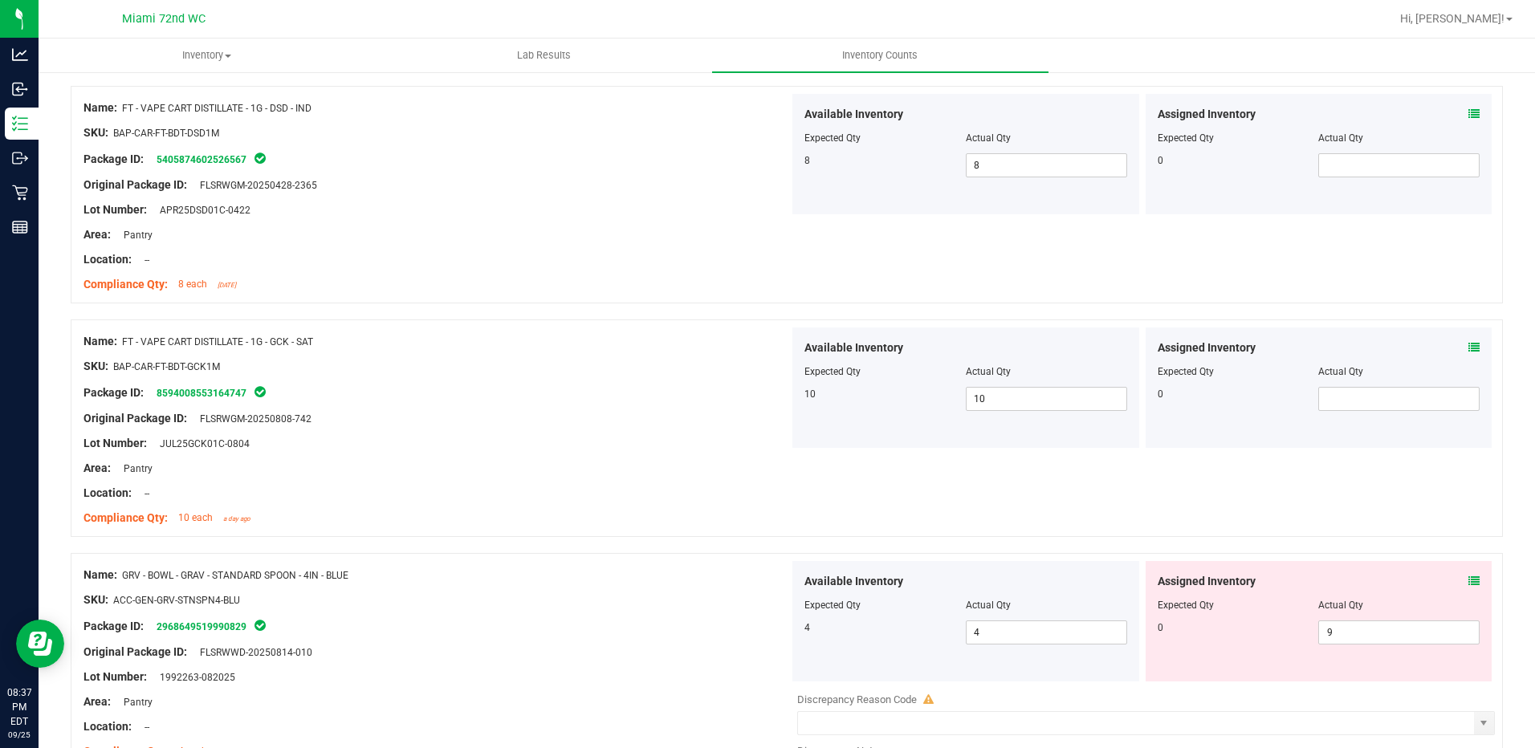
drag, startPoint x: 1358, startPoint y: 620, endPoint x: 1283, endPoint y: 622, distance: 74.7
click at [1283, 622] on div "0 9 9" at bounding box center [1319, 633] width 323 height 24
click at [1333, 634] on span "9 9" at bounding box center [1399, 633] width 161 height 24
click at [1333, 634] on input "9" at bounding box center [1399, 633] width 160 height 22
click at [1253, 617] on div at bounding box center [1319, 617] width 323 height 8
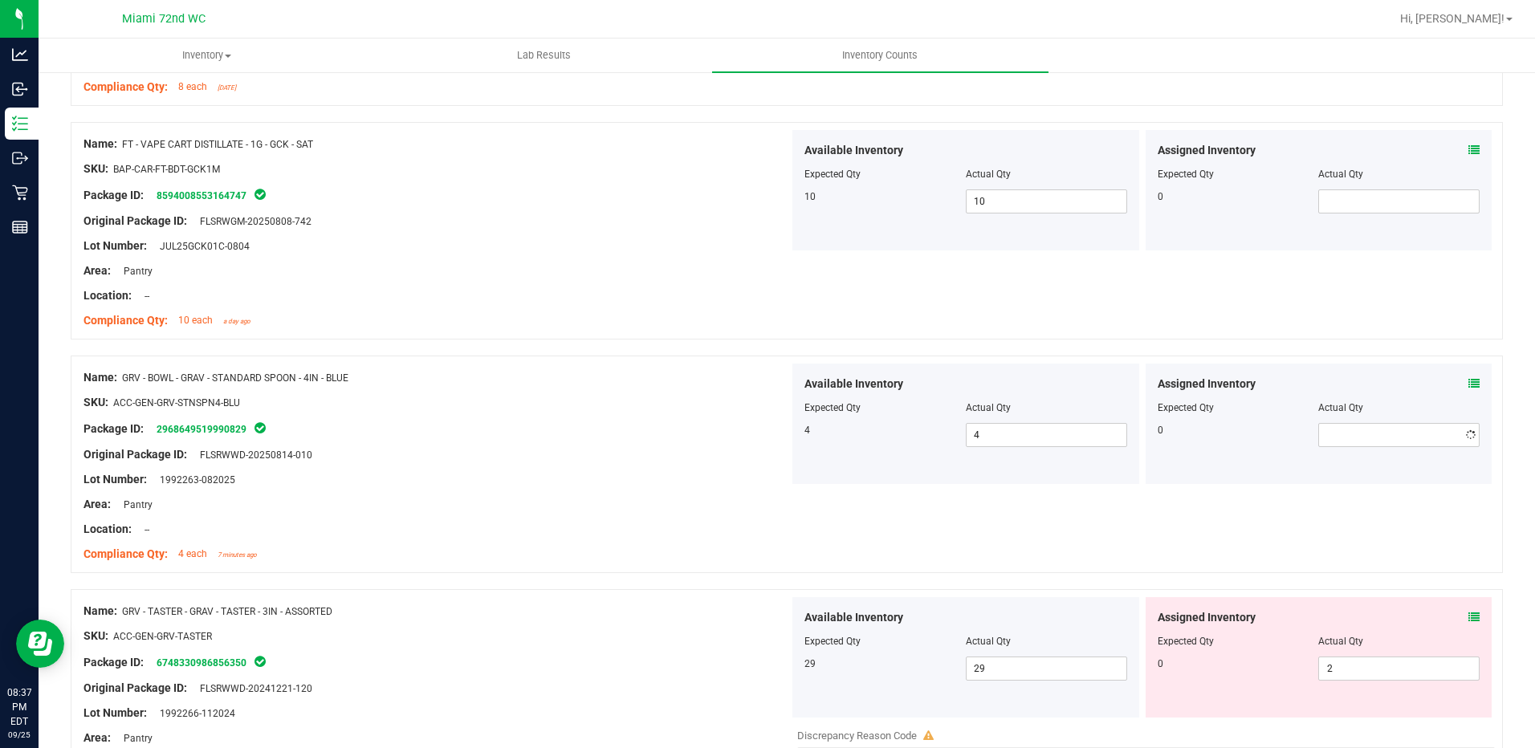
scroll to position [1019, 0]
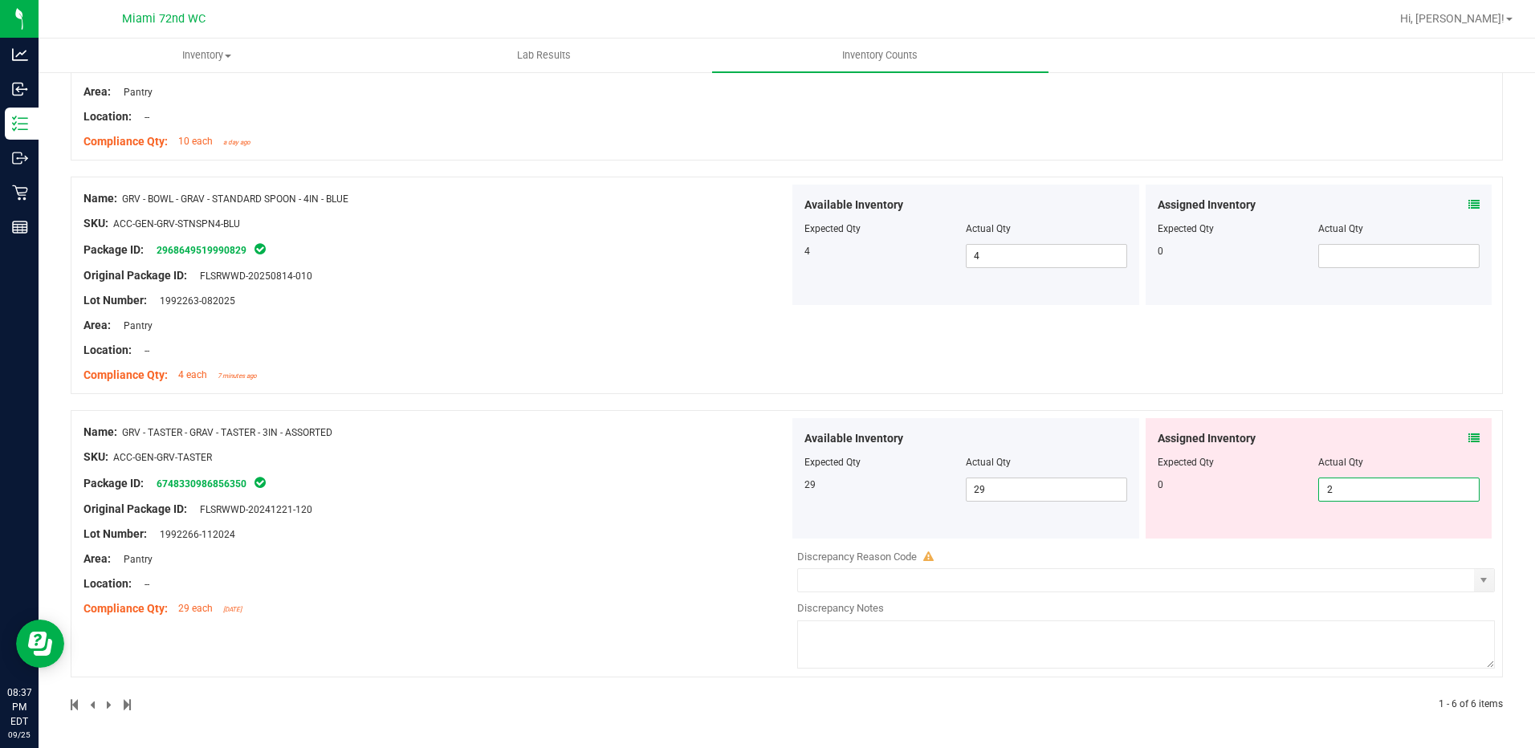
drag, startPoint x: 1343, startPoint y: 497, endPoint x: 1274, endPoint y: 490, distance: 69.4
click at [1274, 490] on div "0 2 2" at bounding box center [1319, 490] width 323 height 24
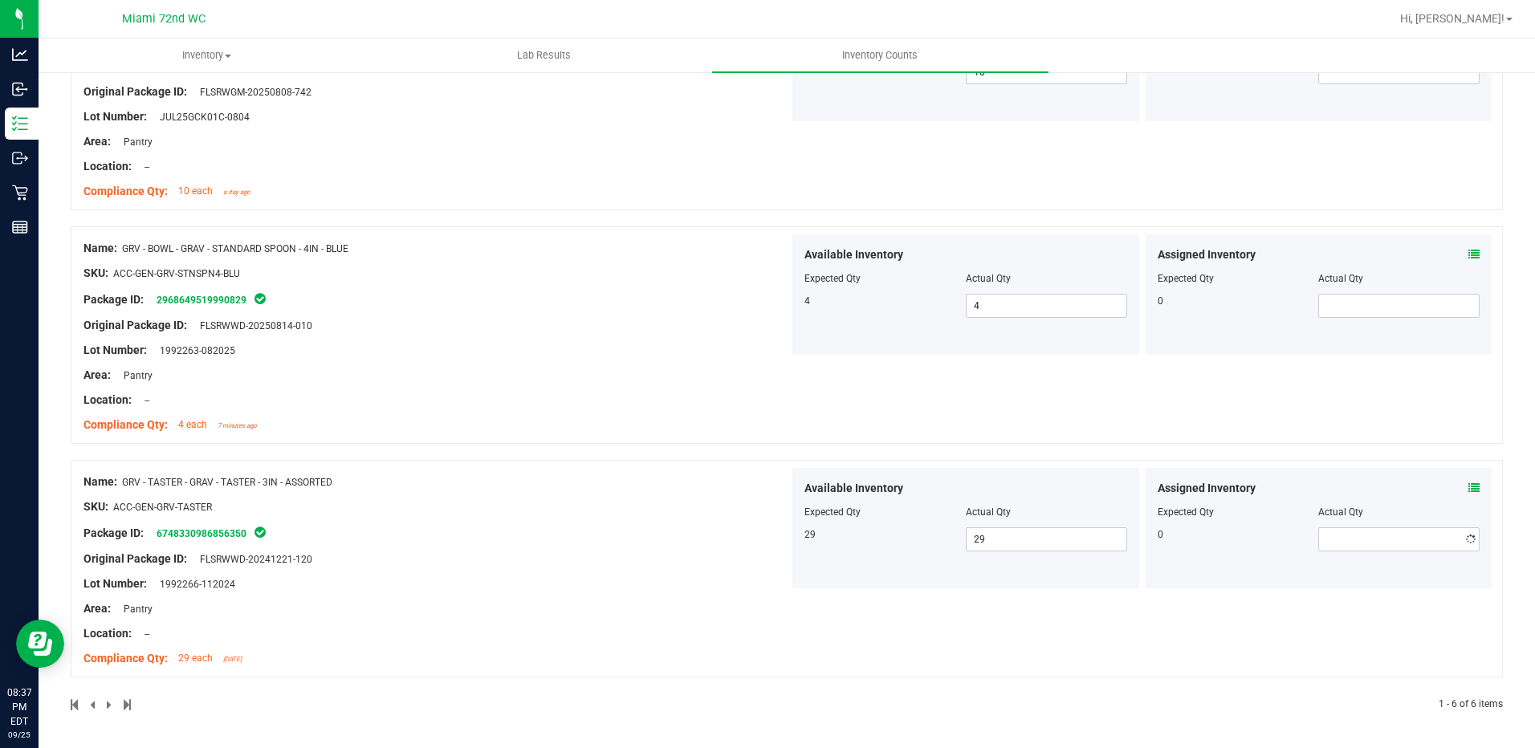
click at [1269, 490] on div "Assigned Inventory Expected Qty Actual Qty 0" at bounding box center [1319, 528] width 347 height 120
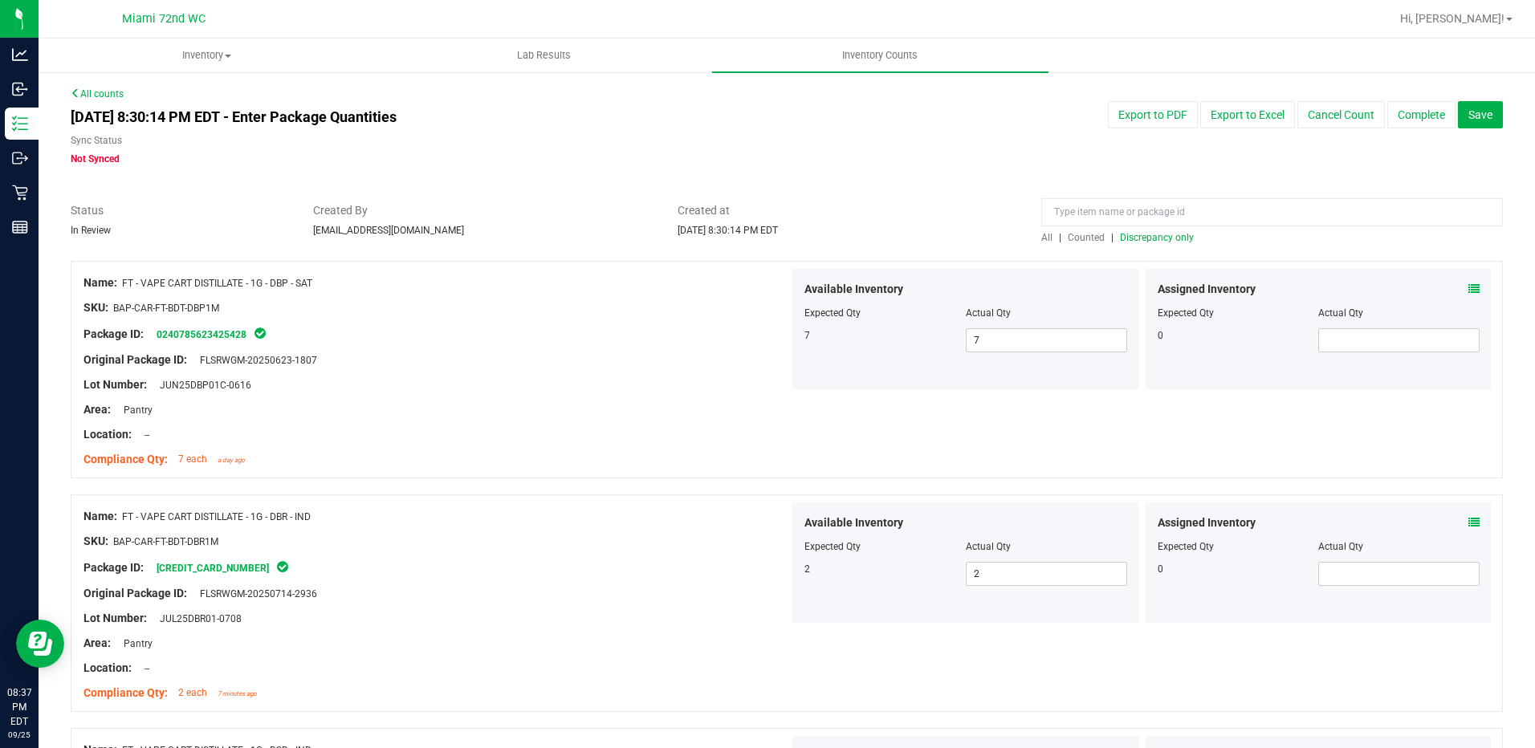
click at [1159, 235] on span "Discrepancy only" at bounding box center [1157, 237] width 74 height 11
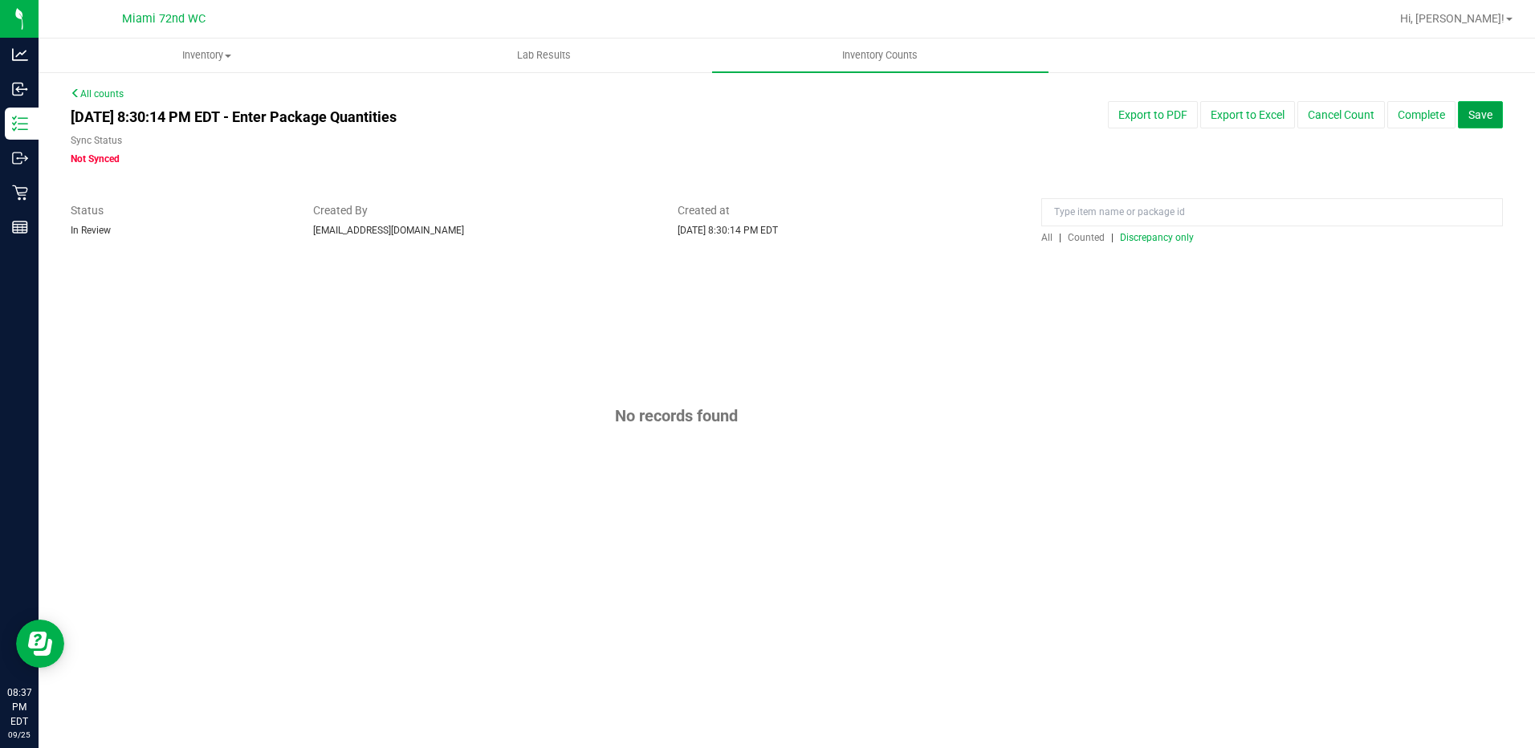
click at [1485, 115] on span "Save" at bounding box center [1481, 114] width 24 height 13
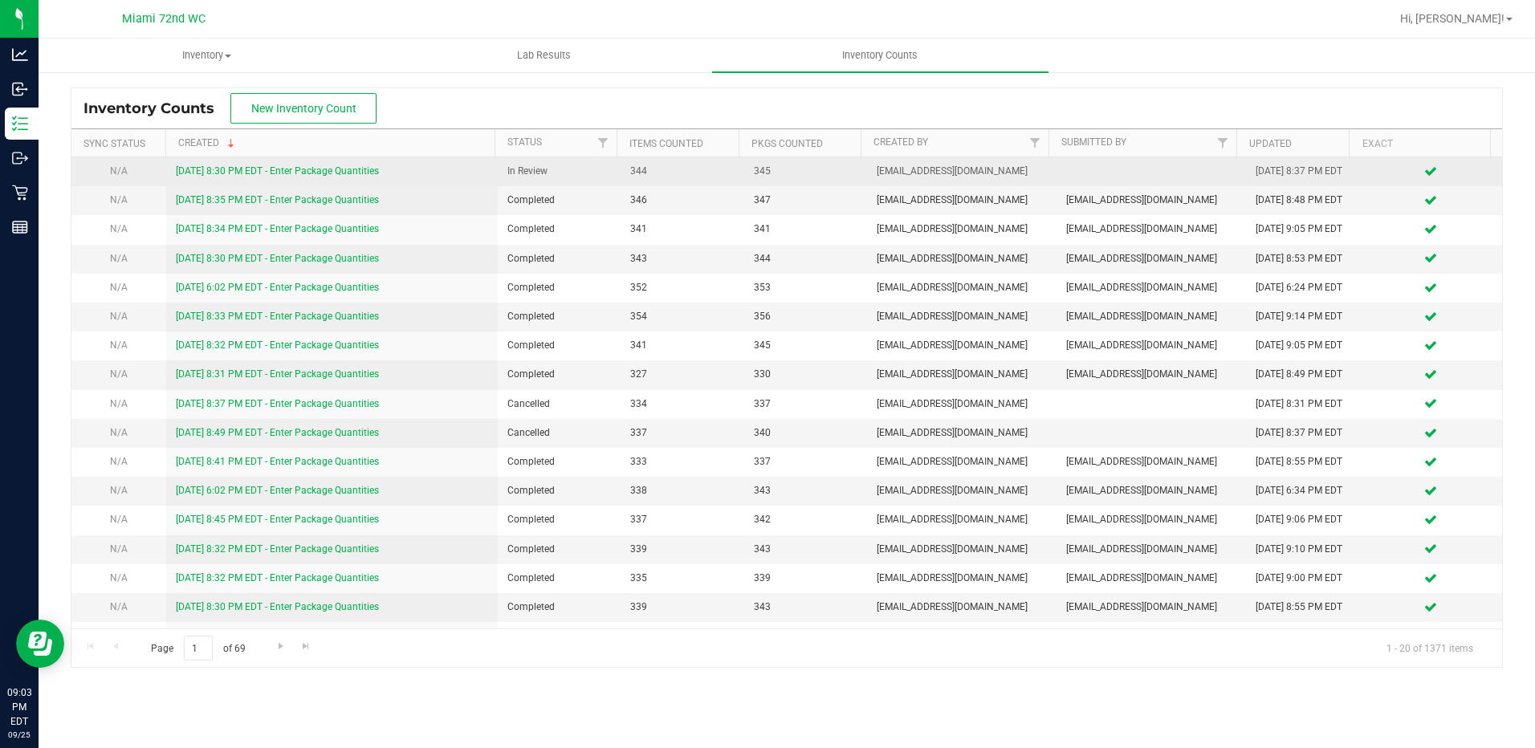
click at [375, 164] on div "[DATE] 8:30 PM EDT - Enter Package Quantities" at bounding box center [332, 171] width 312 height 15
click at [375, 167] on link "[DATE] 8:30 PM EDT - Enter Package Quantities" at bounding box center [277, 170] width 203 height 11
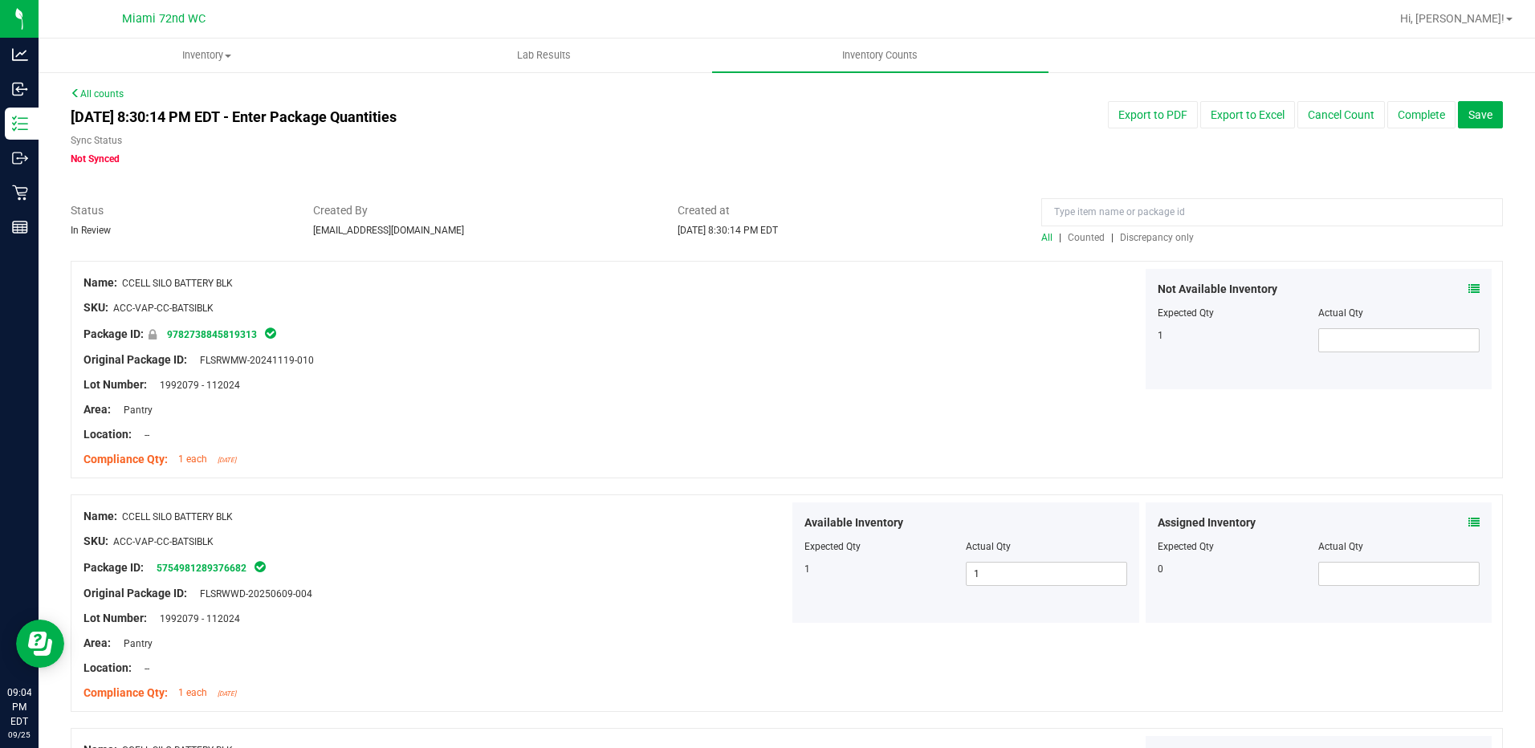
click at [1168, 238] on span "Discrepancy only" at bounding box center [1157, 237] width 74 height 11
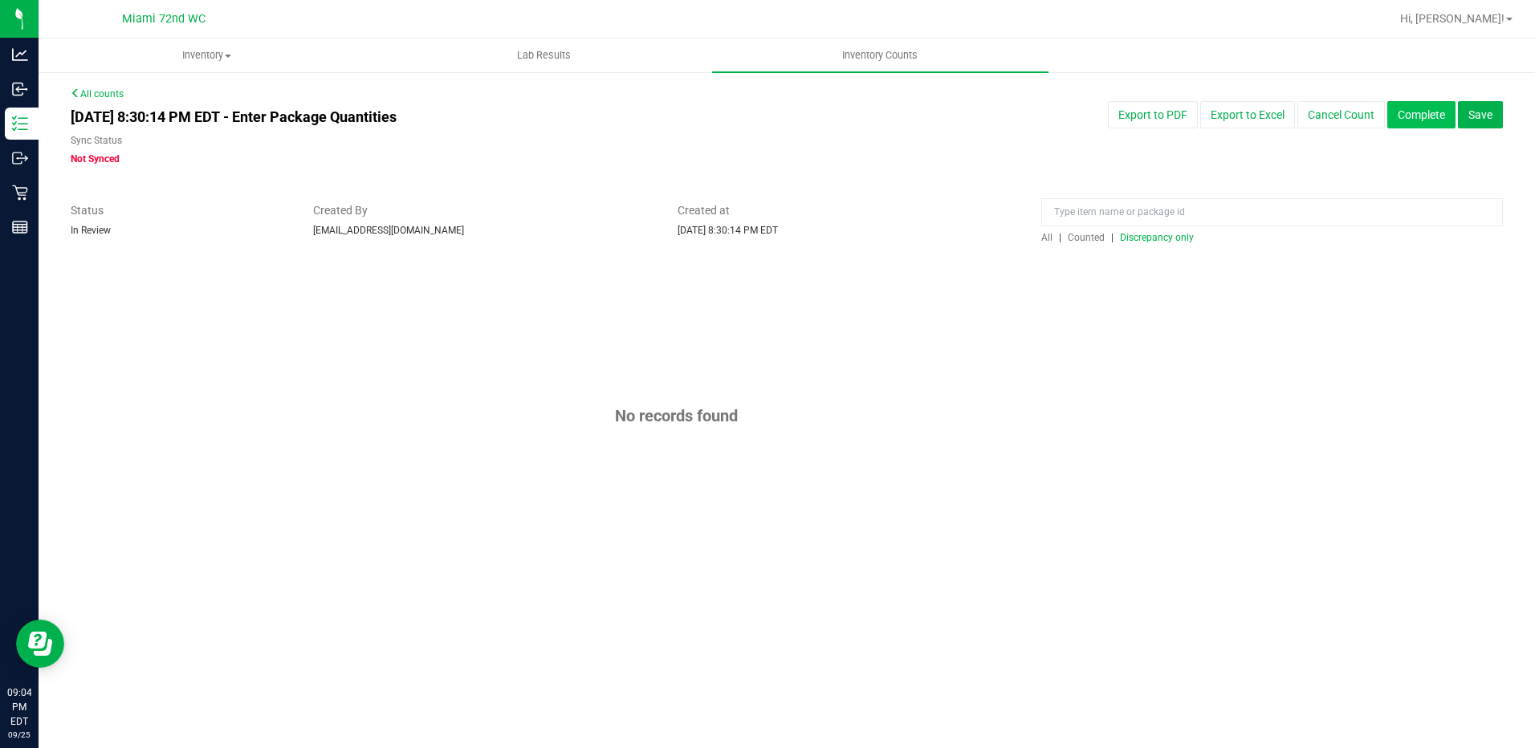
click at [1419, 121] on button "Complete" at bounding box center [1422, 114] width 68 height 27
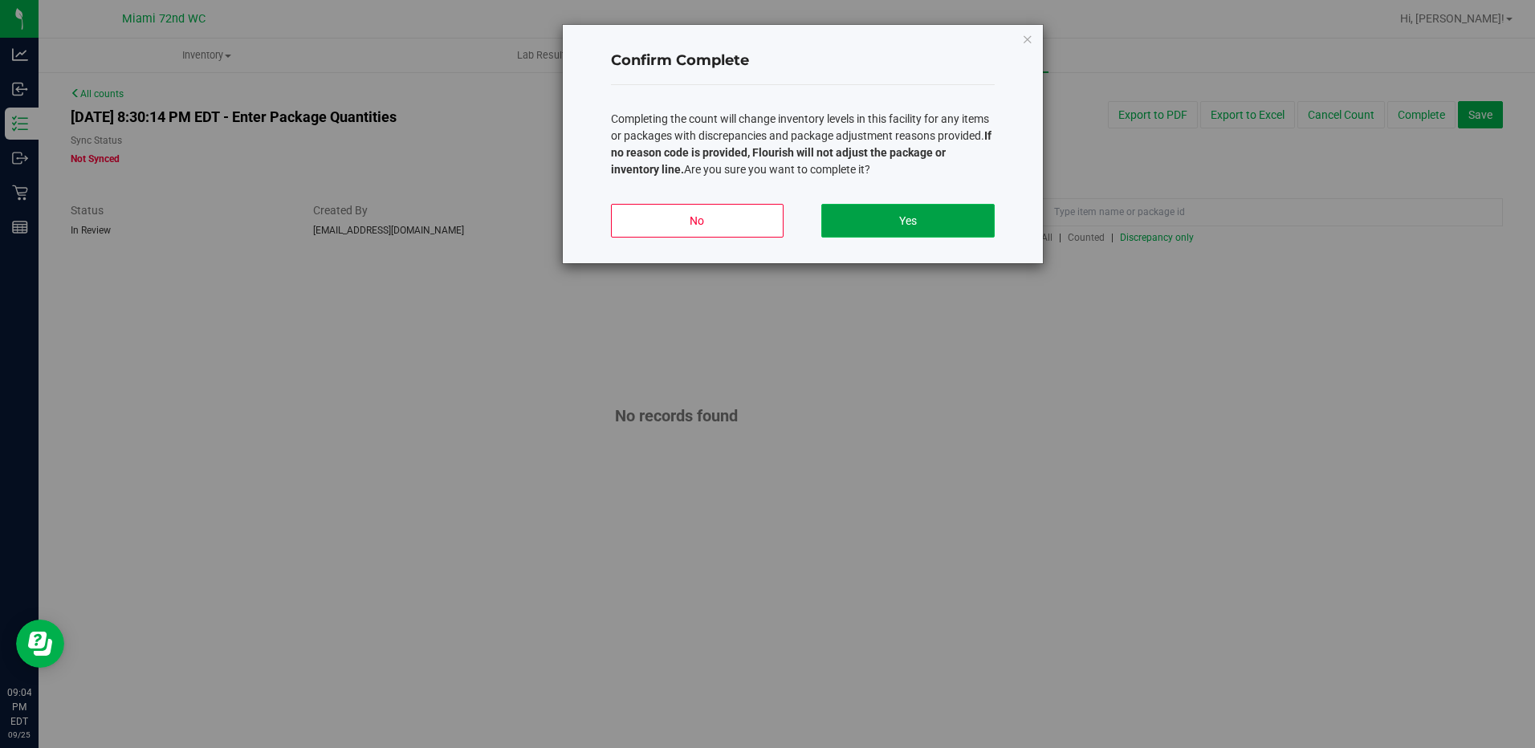
click at [977, 210] on button "Yes" at bounding box center [908, 221] width 173 height 34
